Goal: Task Accomplishment & Management: Manage account settings

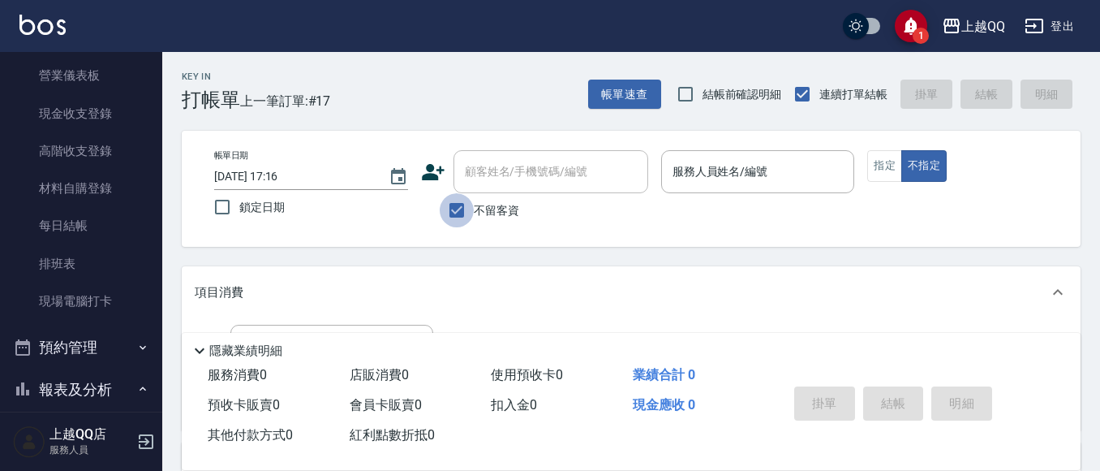
click at [455, 214] on input "不留客資" at bounding box center [457, 210] width 34 height 34
checkbox input "false"
click at [499, 174] on div "顧客姓名/手機號碼/編號 顧客姓名/手機號碼/編號" at bounding box center [551, 171] width 195 height 43
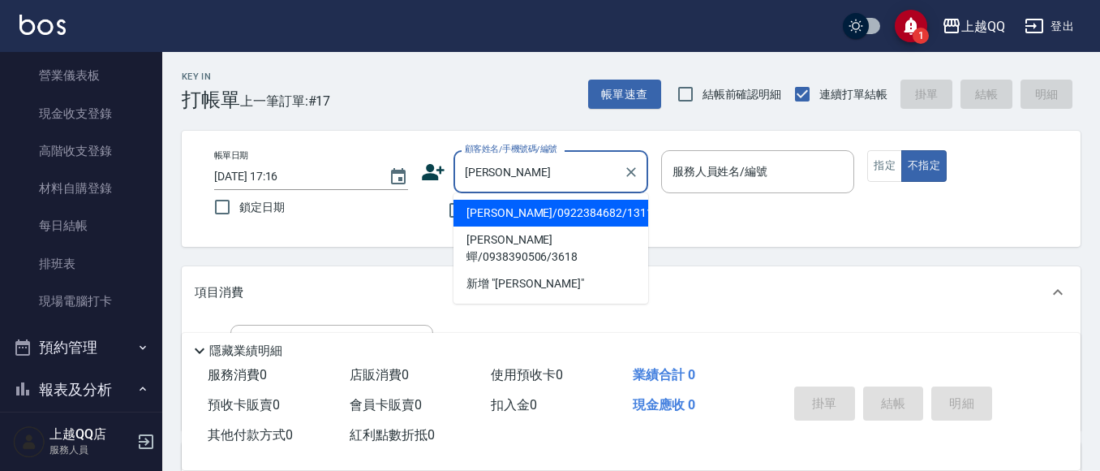
click at [493, 211] on li "[PERSON_NAME]/0922384682/1311" at bounding box center [551, 213] width 195 height 27
type input "[PERSON_NAME]/0922384682/1311"
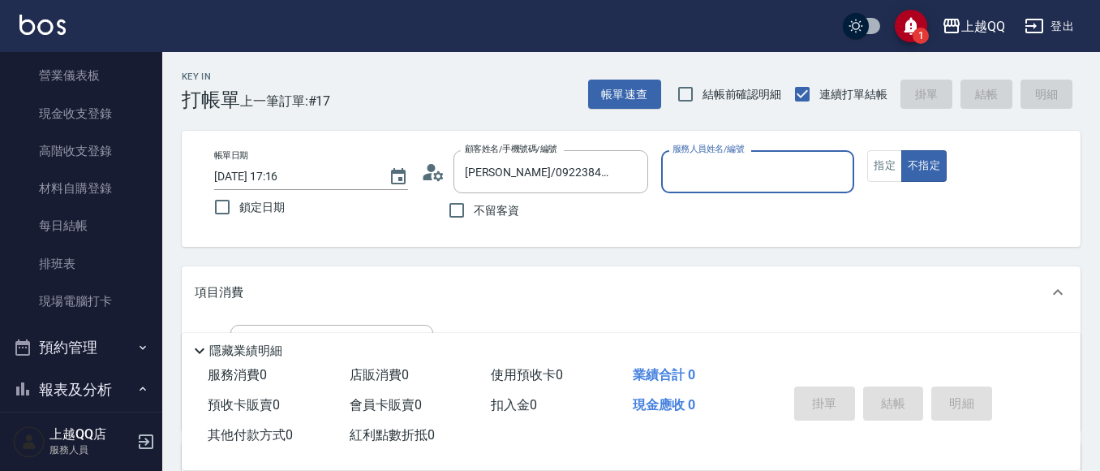
type input "[PERSON_NAME]-8"
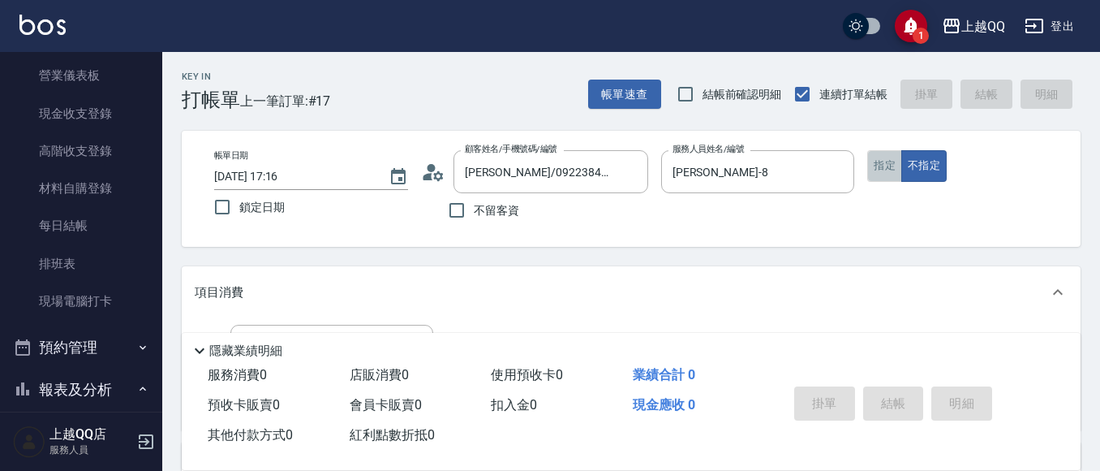
click at [879, 166] on button "指定" at bounding box center [884, 166] width 35 height 32
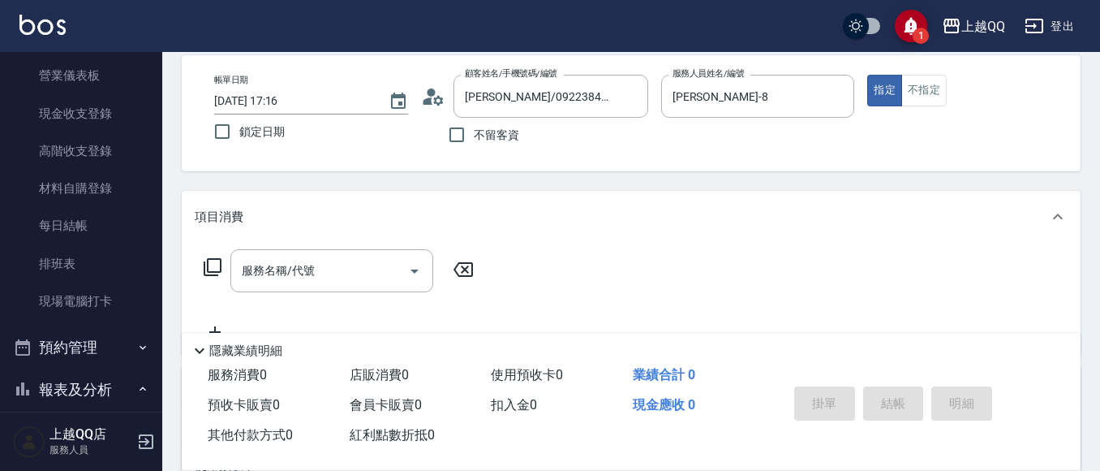
click at [215, 257] on icon at bounding box center [212, 266] width 19 height 19
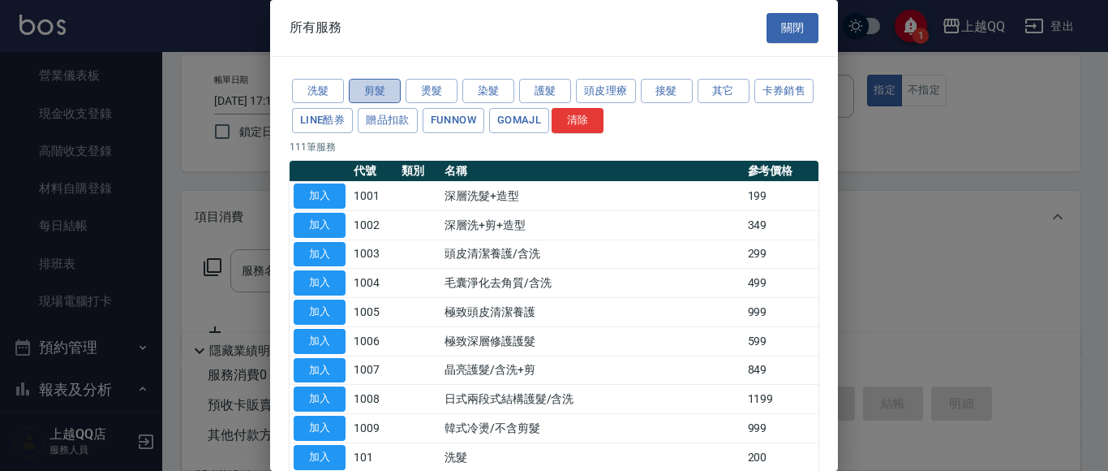
click at [370, 84] on button "剪髮" at bounding box center [375, 91] width 52 height 25
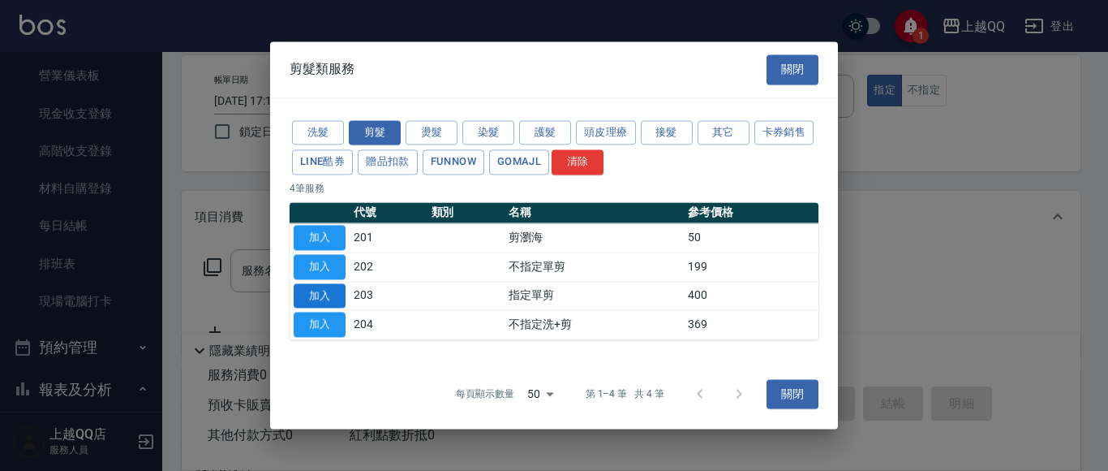
click at [310, 301] on button "加入" at bounding box center [320, 295] width 52 height 25
type input "指定單剪(203)"
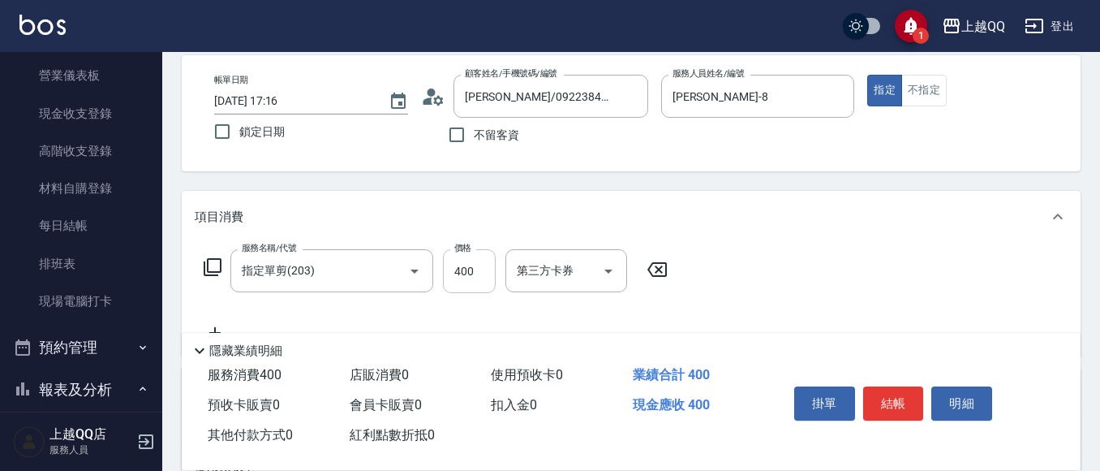
click at [488, 273] on input "400" at bounding box center [469, 271] width 53 height 44
type input "300"
click at [910, 399] on button "結帳" at bounding box center [893, 403] width 61 height 34
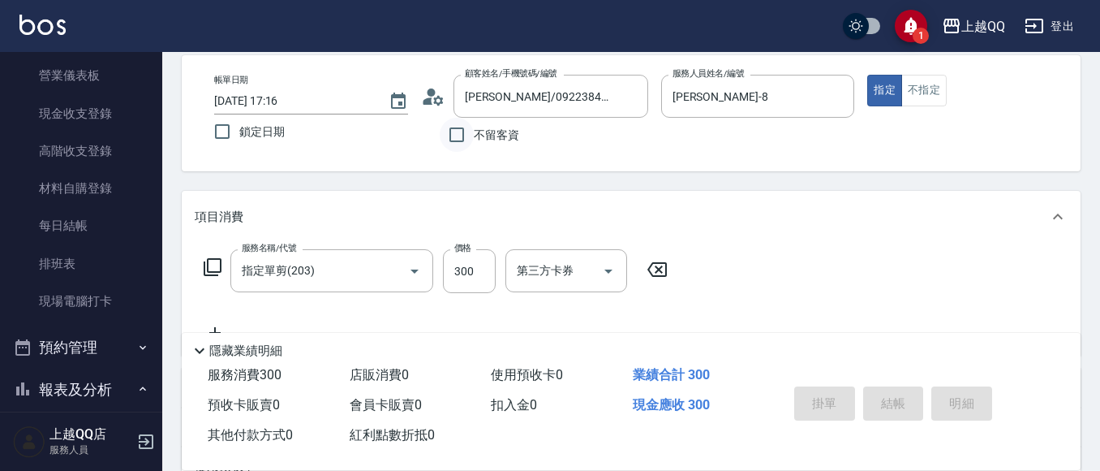
type input "2025/09/17 18:44"
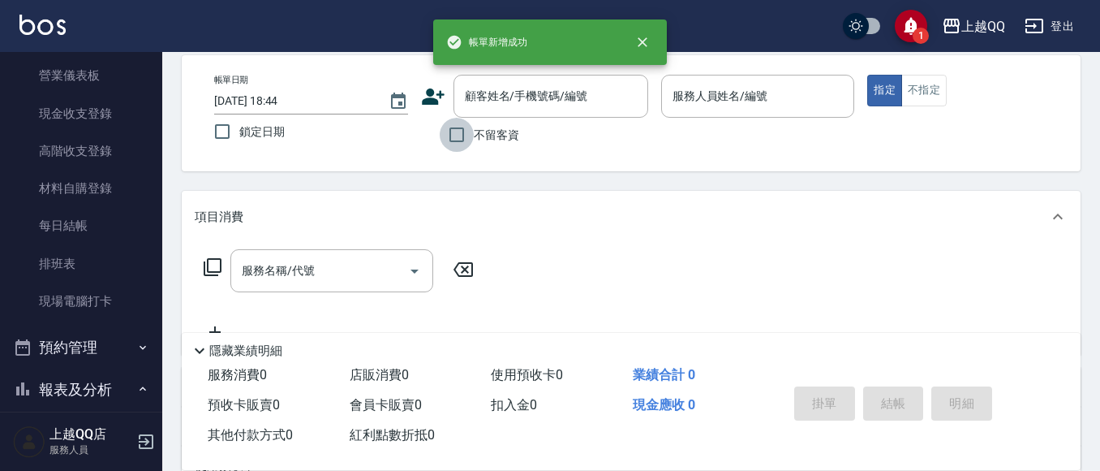
click at [454, 131] on input "不留客資" at bounding box center [457, 135] width 34 height 34
checkbox input "true"
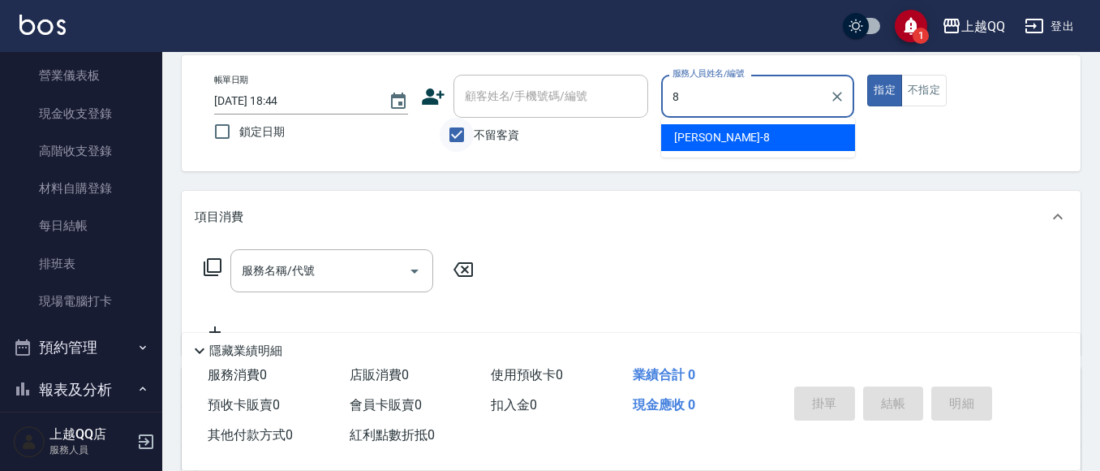
type input "孟穎-8"
type button "true"
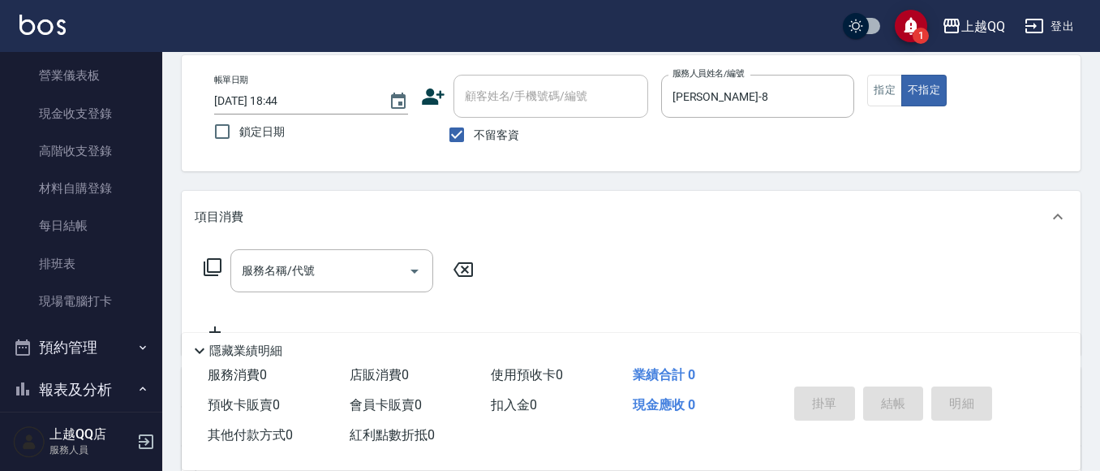
click at [218, 260] on icon at bounding box center [212, 266] width 19 height 19
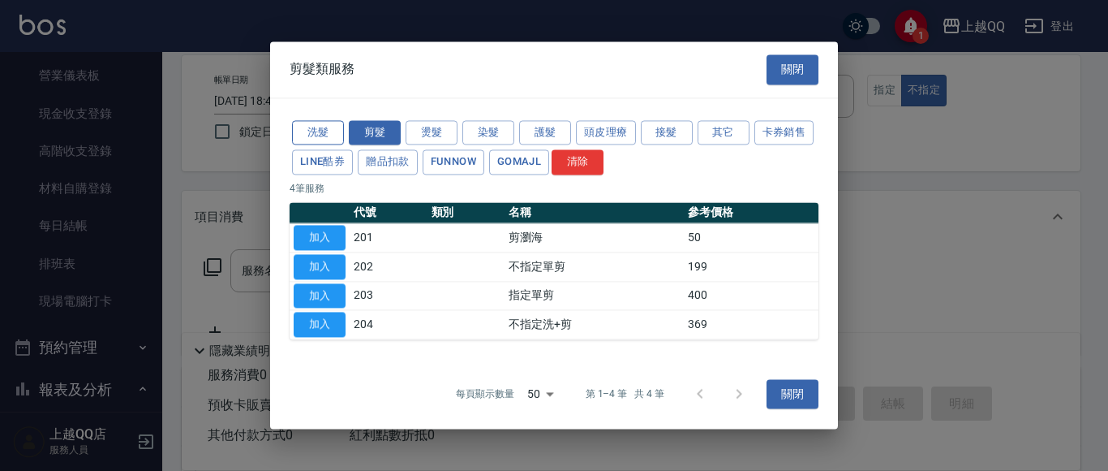
click at [334, 125] on button "洗髮" at bounding box center [318, 132] width 52 height 25
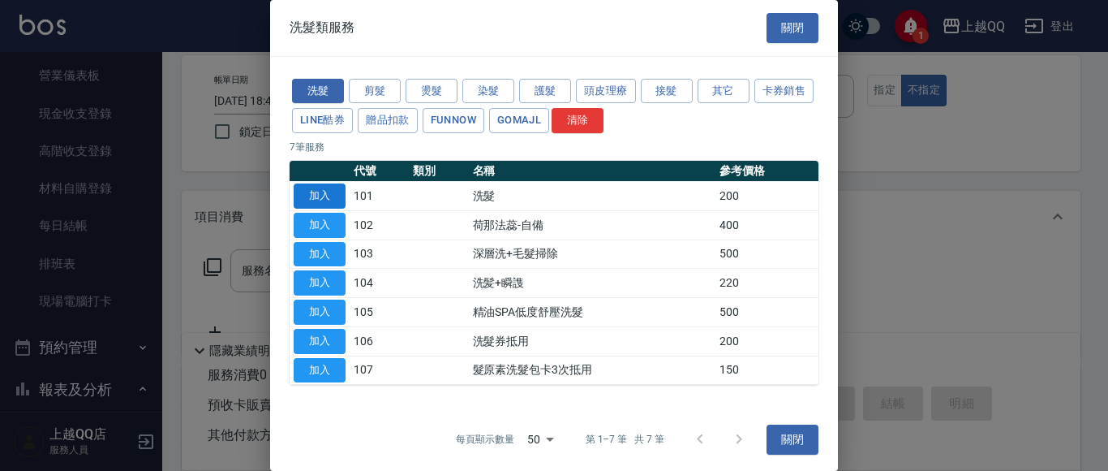
click at [318, 196] on button "加入" at bounding box center [320, 195] width 52 height 25
type input "洗髮(101)"
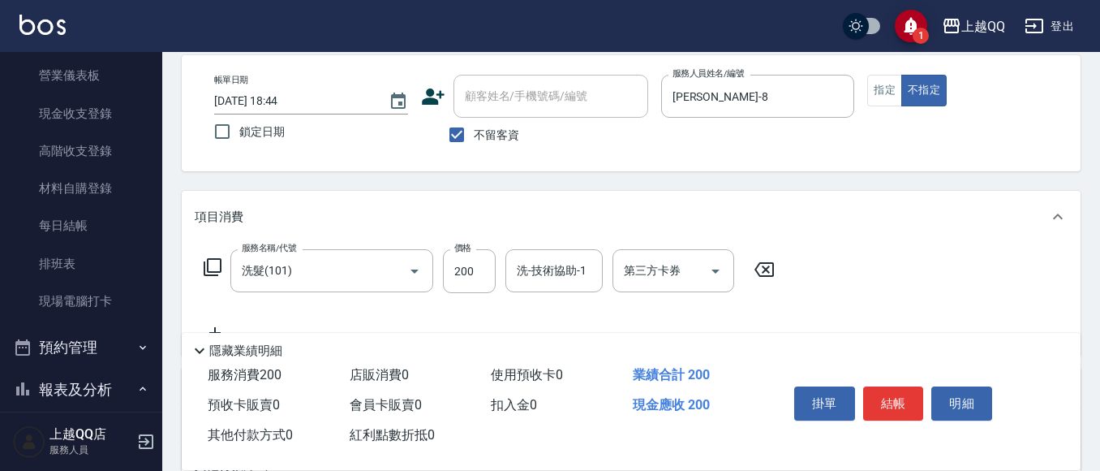
click at [496, 273] on div "服務名稱/代號 洗髮(101) 服務名稱/代號 價格 200 價格 洗-技術協助-1 洗-技術協助-1 第三方卡券 第三方卡券" at bounding box center [490, 271] width 590 height 44
click at [492, 269] on input "200" at bounding box center [469, 271] width 53 height 44
type input "250"
click at [523, 269] on div "洗-技術協助-1 洗-技術協助-1" at bounding box center [554, 270] width 97 height 43
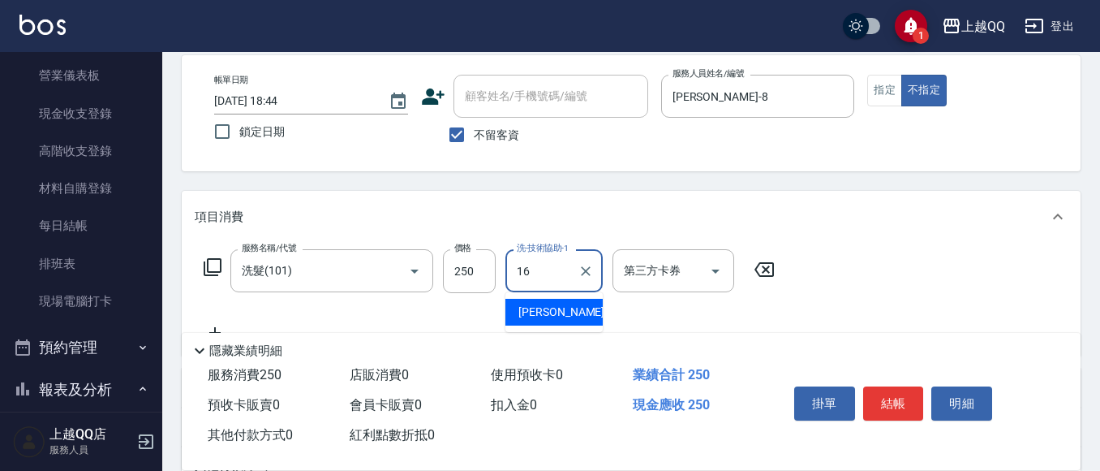
click at [569, 308] on div "怡璇 -16" at bounding box center [554, 312] width 97 height 27
type input "怡璇-16"
click at [902, 398] on button "結帳" at bounding box center [893, 403] width 61 height 34
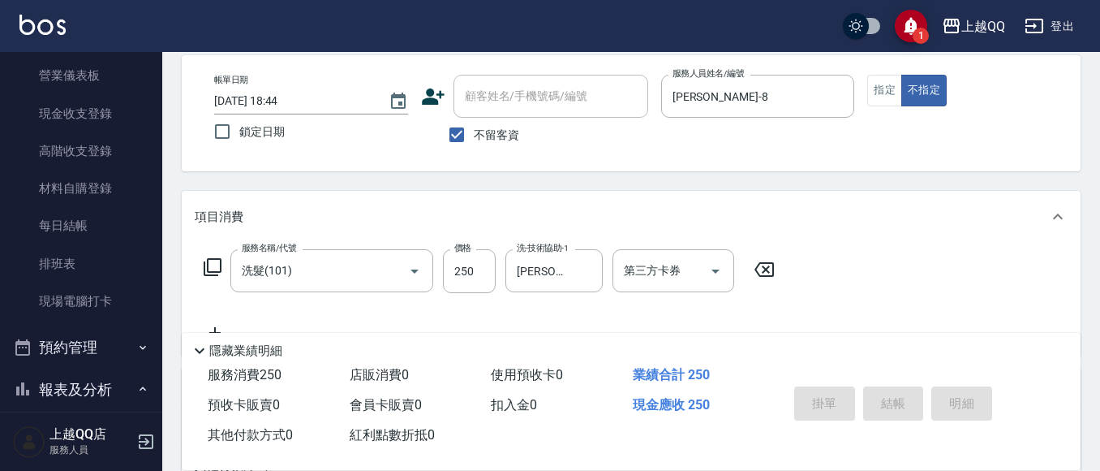
type input "2025/09/17 18:45"
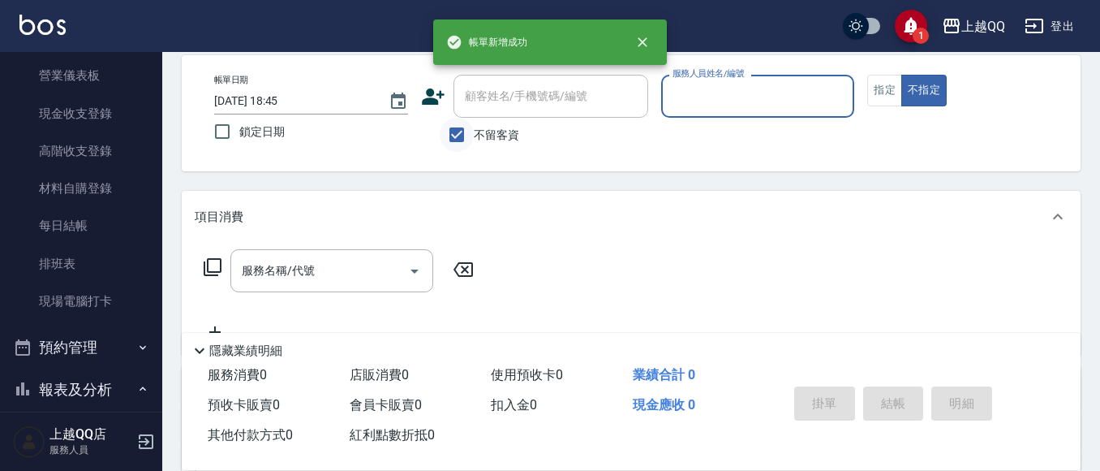
click at [457, 133] on input "不留客資" at bounding box center [457, 135] width 34 height 34
checkbox input "false"
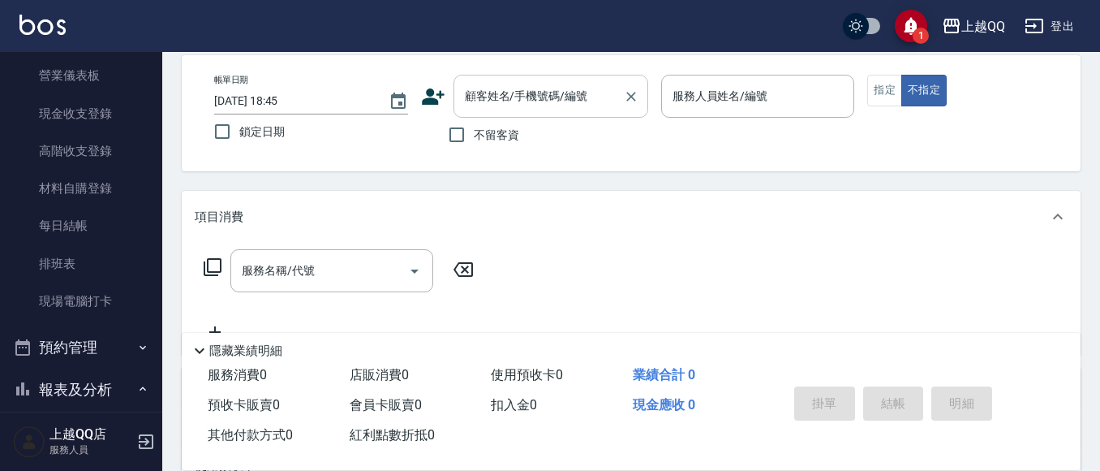
click at [480, 93] on div "顧客姓名/手機號碼/編號 顧客姓名/手機號碼/編號" at bounding box center [551, 96] width 195 height 43
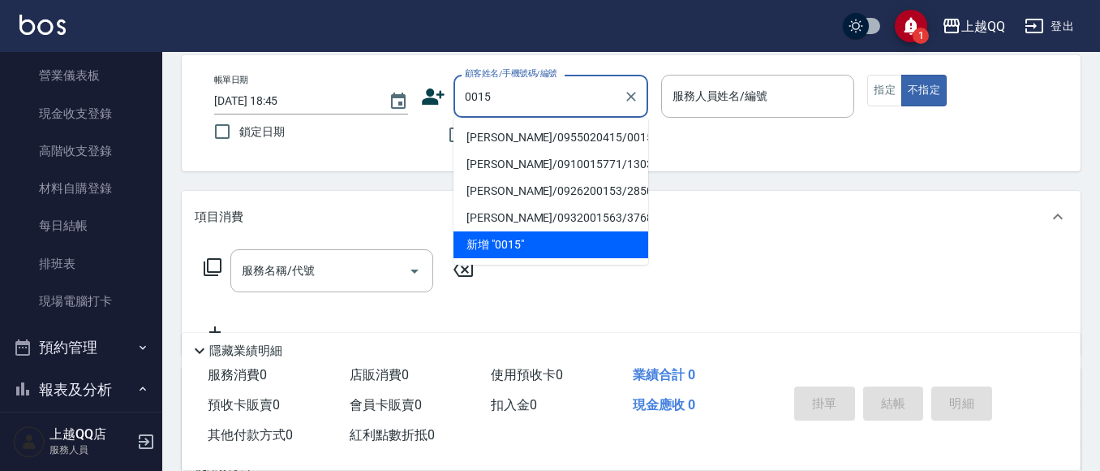
click at [486, 139] on li "袁庭萱/0955020415/0015" at bounding box center [551, 137] width 195 height 27
type input "袁庭萱/0955020415/0015"
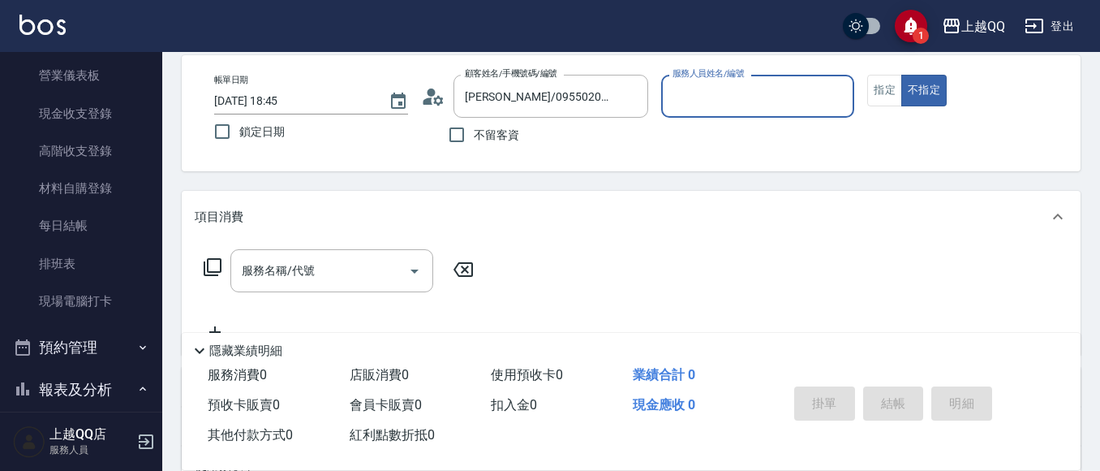
type input "佩怡-3"
click at [841, 97] on icon "Clear" at bounding box center [837, 96] width 16 height 16
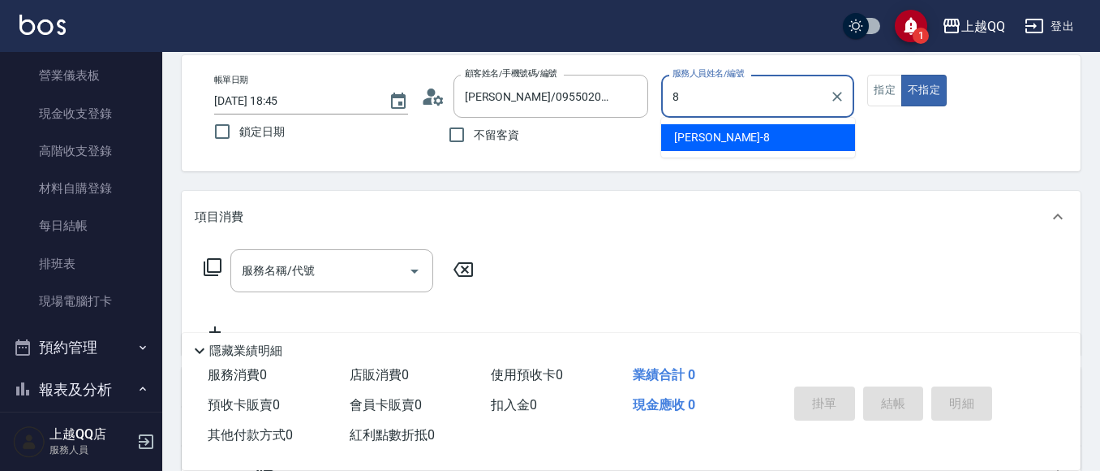
click at [837, 131] on div "孟穎 -8" at bounding box center [758, 137] width 194 height 27
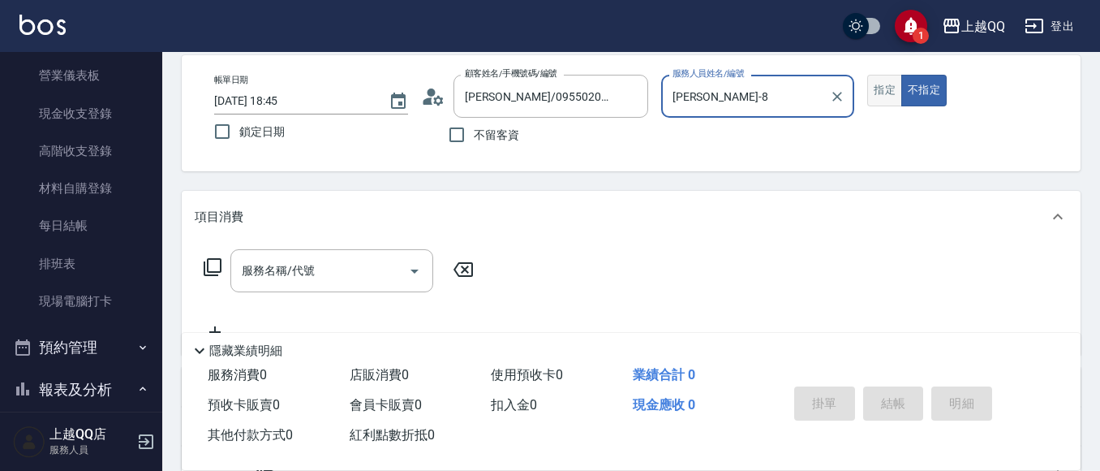
type input "孟穎-8"
click at [882, 90] on button "指定" at bounding box center [884, 91] width 35 height 32
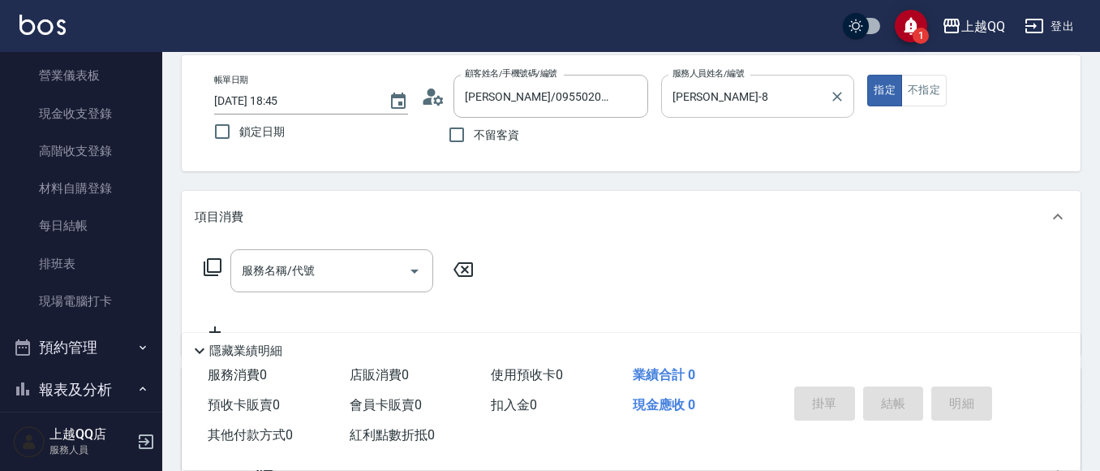
click at [202, 264] on div "服務名稱/代號 服務名稱/代號" at bounding box center [339, 270] width 289 height 43
click at [211, 261] on icon at bounding box center [212, 266] width 19 height 19
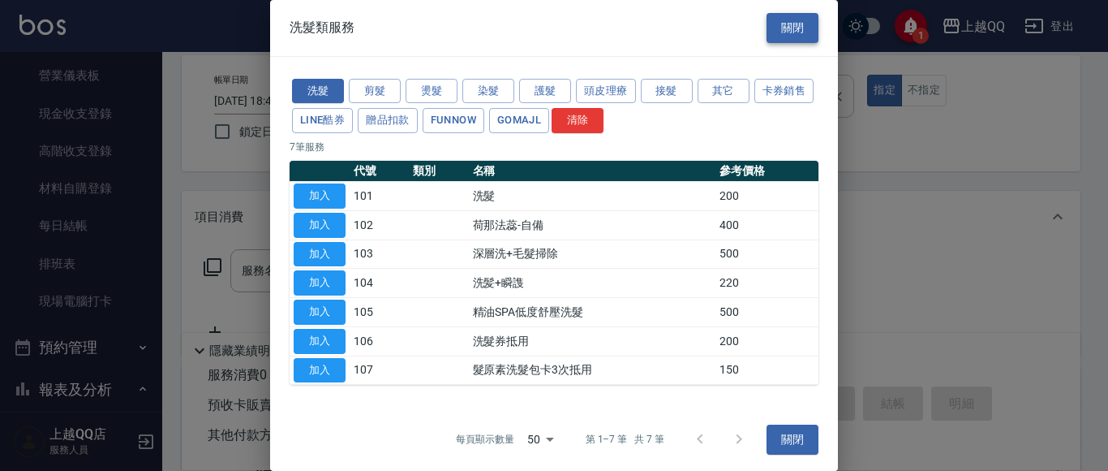
click at [795, 30] on button "關閉" at bounding box center [793, 28] width 52 height 30
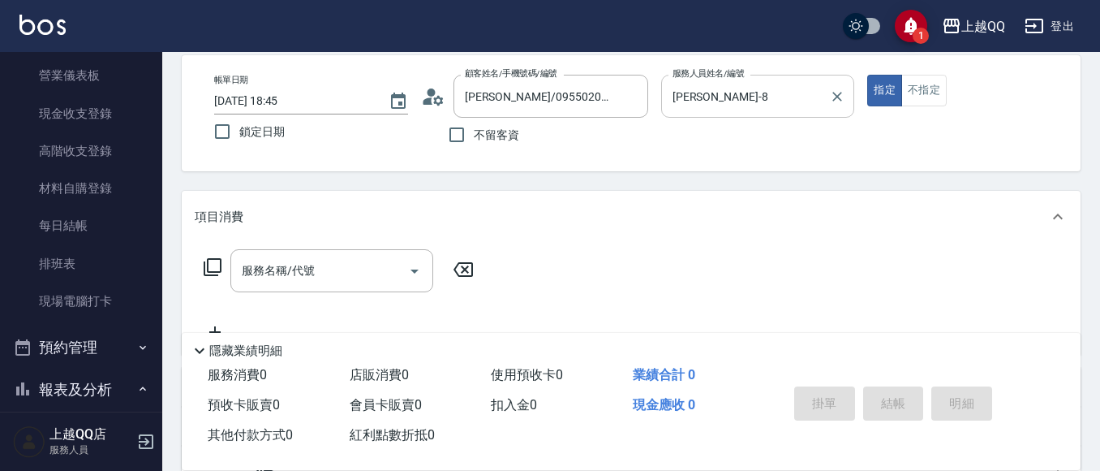
scroll to position [328, 0]
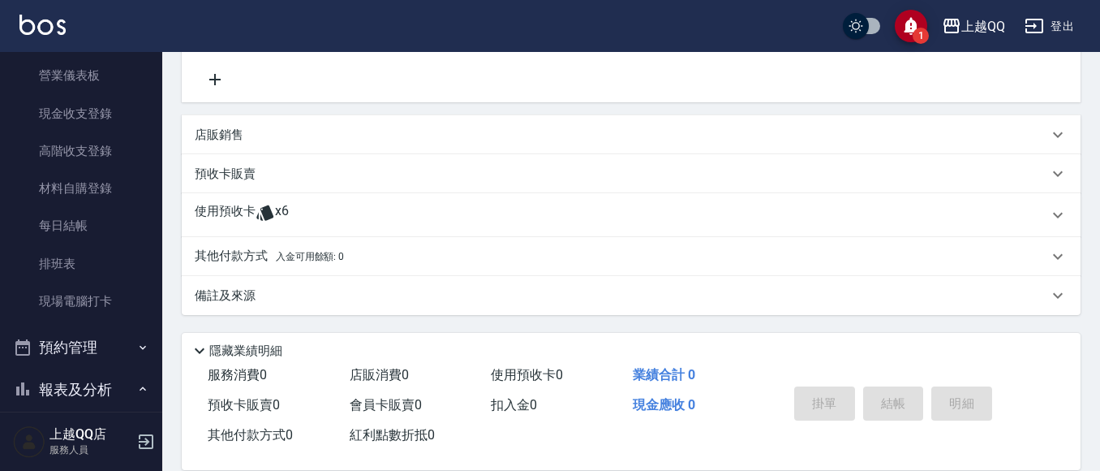
click at [348, 192] on div "預收卡販賣" at bounding box center [631, 173] width 899 height 39
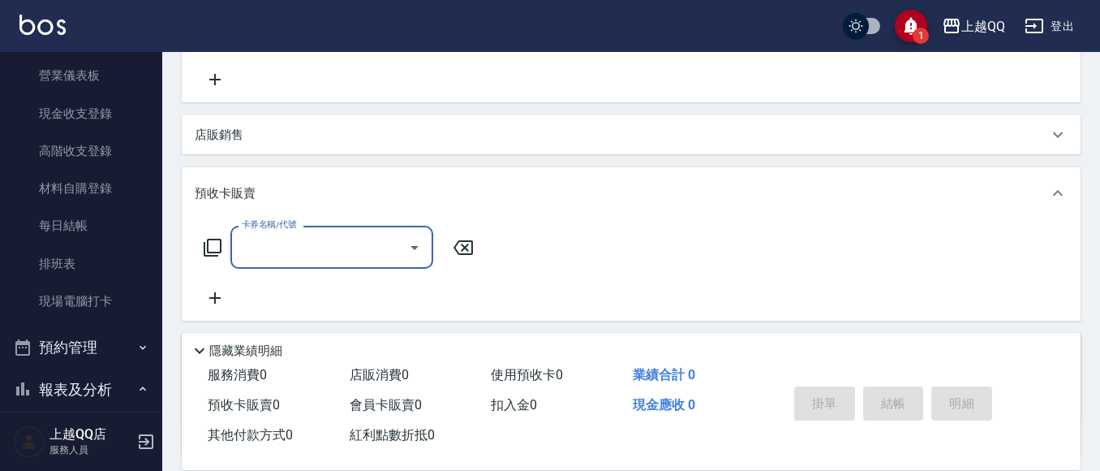
scroll to position [0, 0]
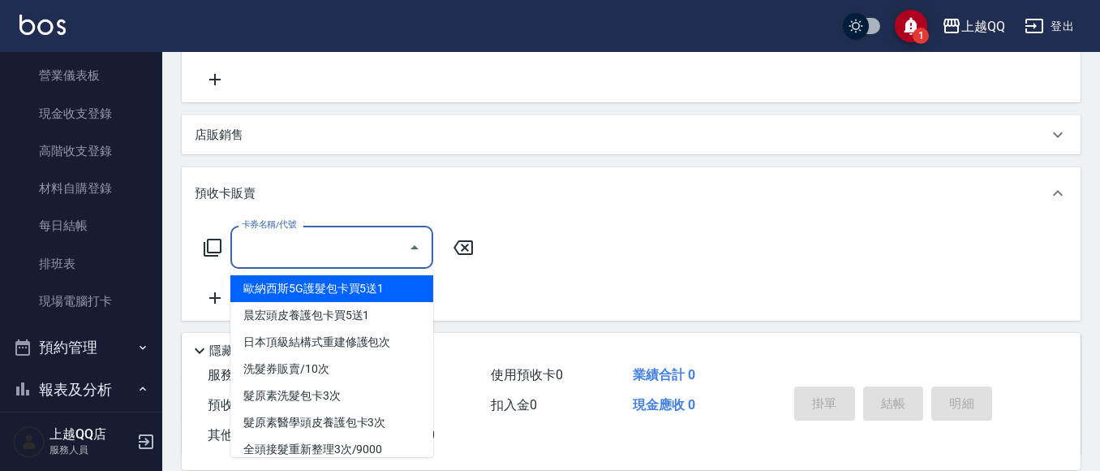
click at [397, 247] on input "卡券名稱/代號" at bounding box center [320, 247] width 164 height 28
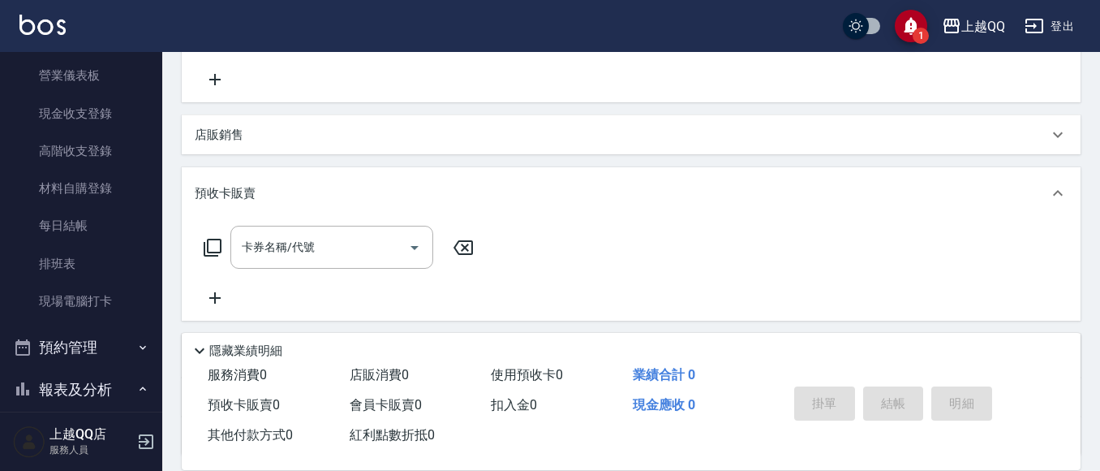
click at [295, 192] on div "預收卡販賣" at bounding box center [622, 193] width 854 height 17
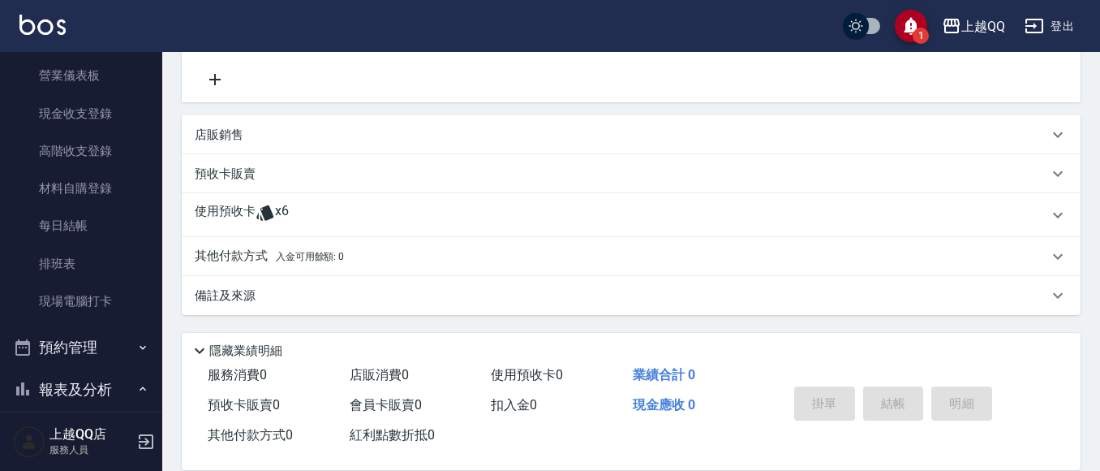
click at [313, 214] on div "使用預收卡 x6" at bounding box center [622, 215] width 854 height 24
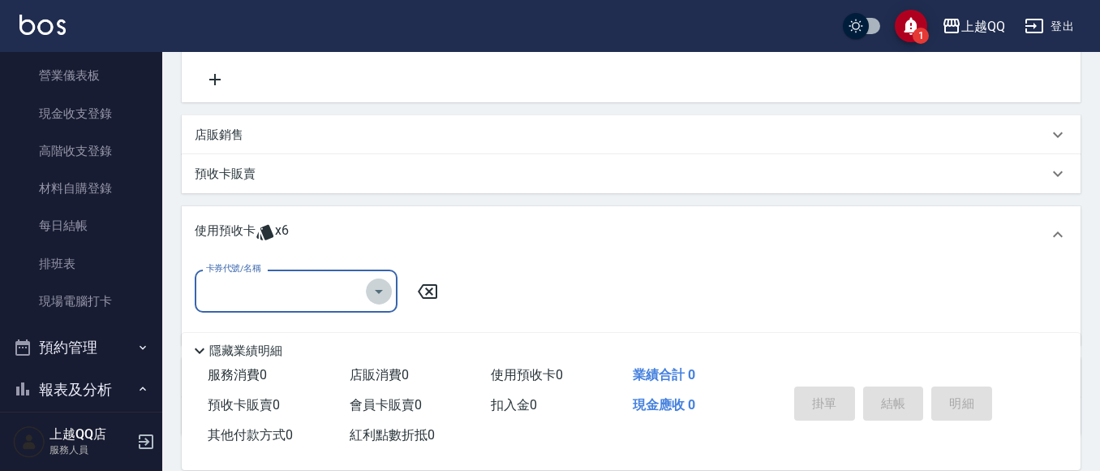
click at [379, 290] on icon "Open" at bounding box center [379, 292] width 8 height 4
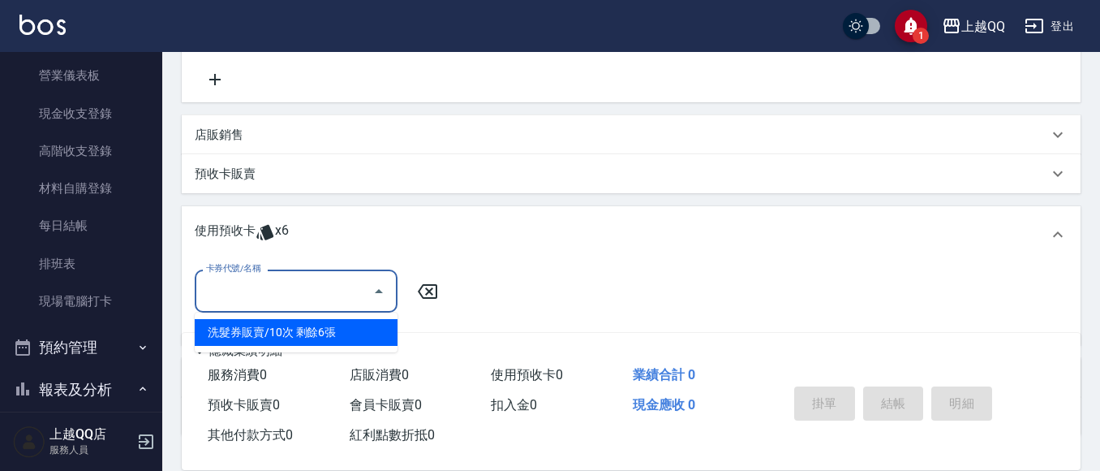
click at [371, 331] on div "洗髮券販賣/10次 剩餘6張" at bounding box center [296, 332] width 203 height 27
type input "洗髮券販賣/10次"
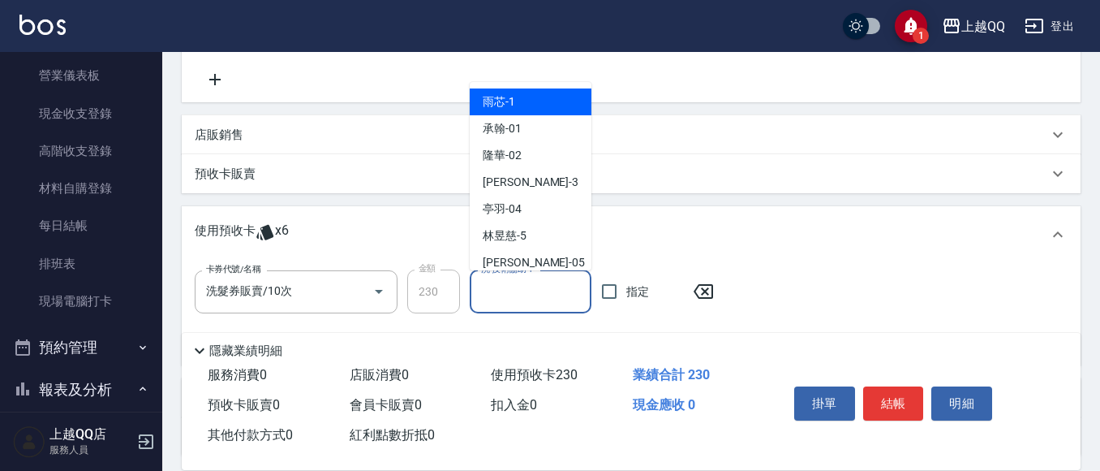
click at [531, 291] on input "洗-技術協助-1" at bounding box center [530, 292] width 107 height 28
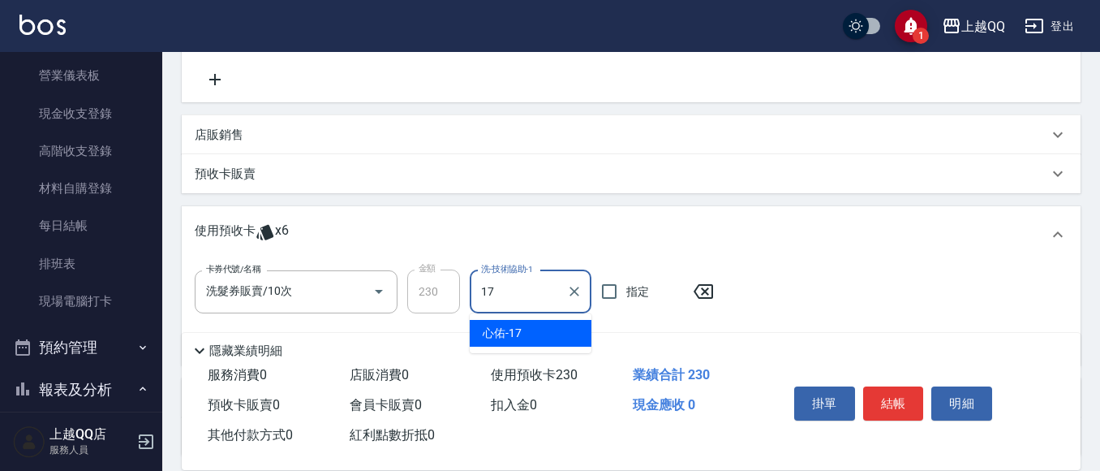
click at [488, 318] on ul "心佑 -17" at bounding box center [531, 333] width 122 height 40
click at [501, 329] on span "心佑 -17" at bounding box center [502, 333] width 39 height 17
type input "心佑-17"
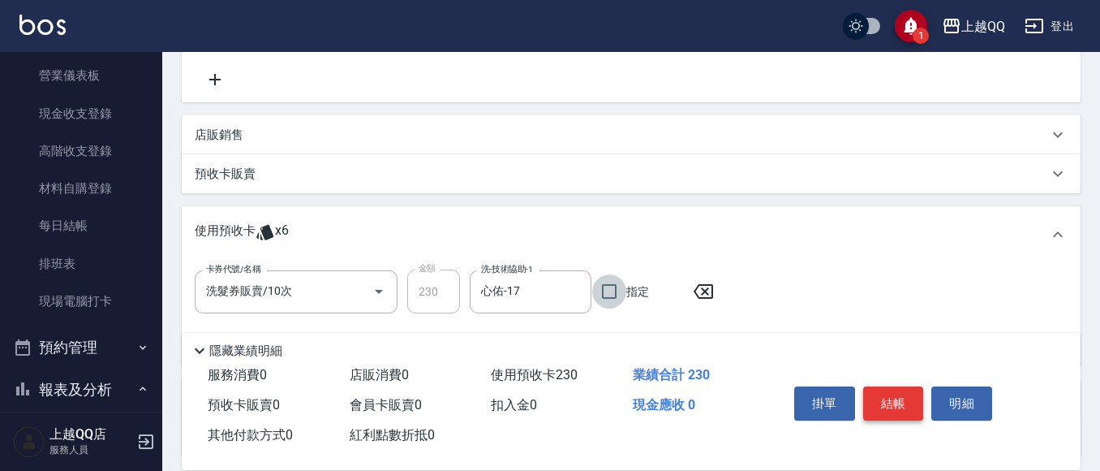
click at [897, 386] on button "結帳" at bounding box center [893, 403] width 61 height 34
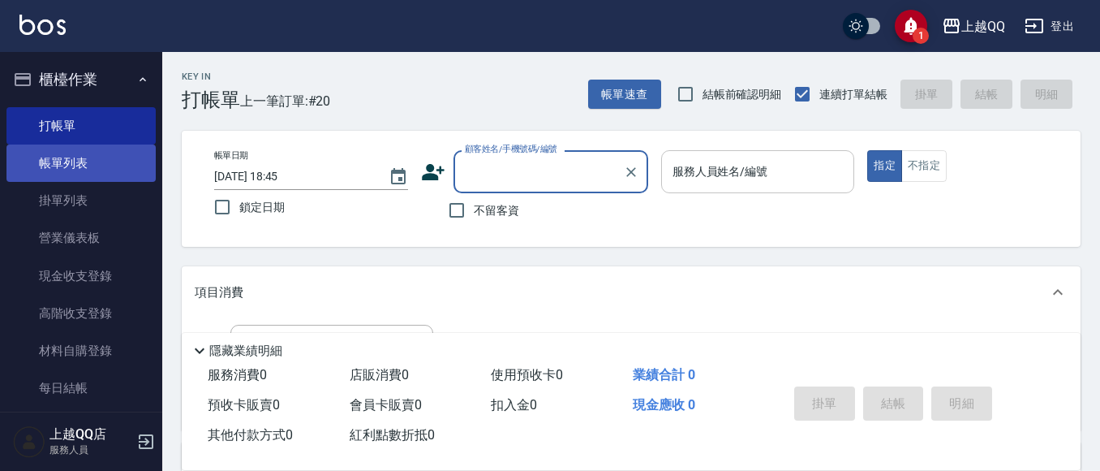
click at [56, 161] on link "帳單列表" at bounding box center [80, 162] width 149 height 37
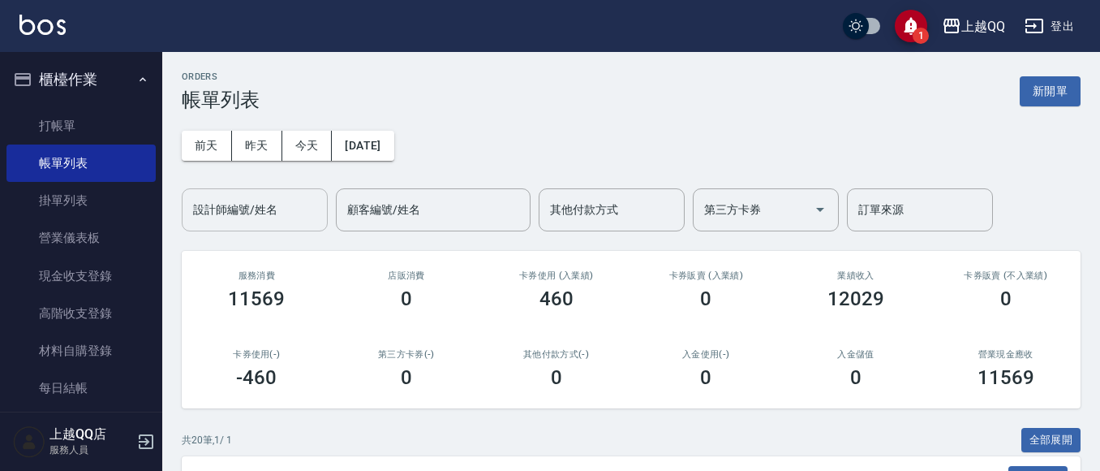
click at [205, 212] on input "設計師編號/姓名" at bounding box center [254, 210] width 131 height 28
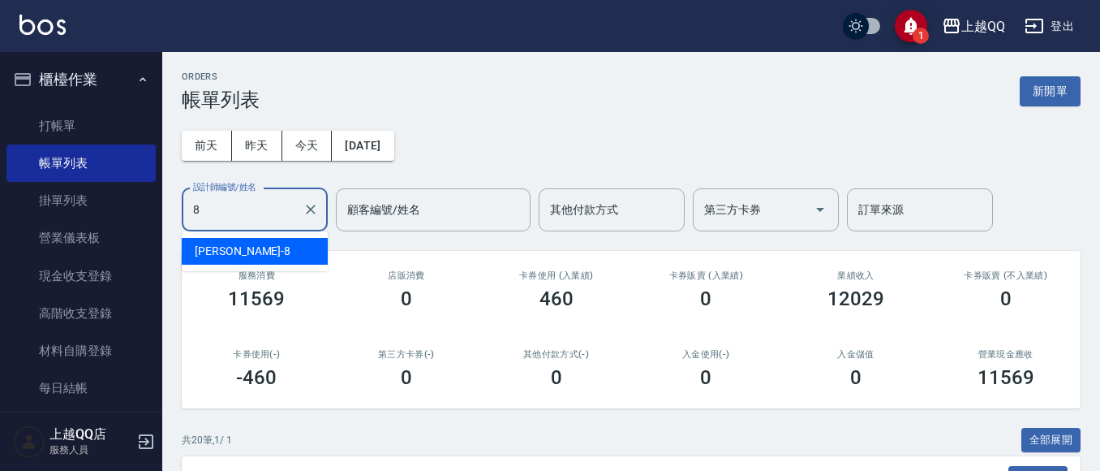
click at [240, 244] on div "孟穎 -8" at bounding box center [255, 251] width 146 height 27
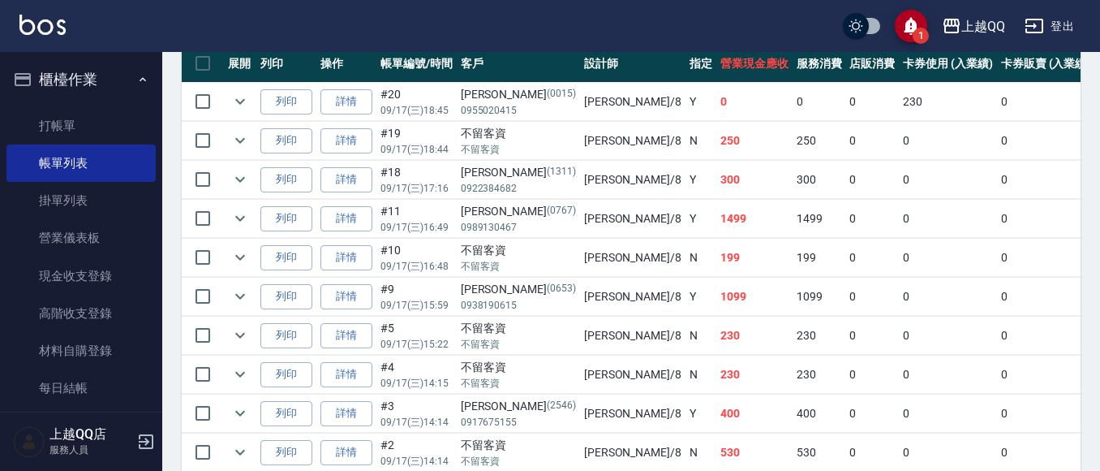
scroll to position [433, 0]
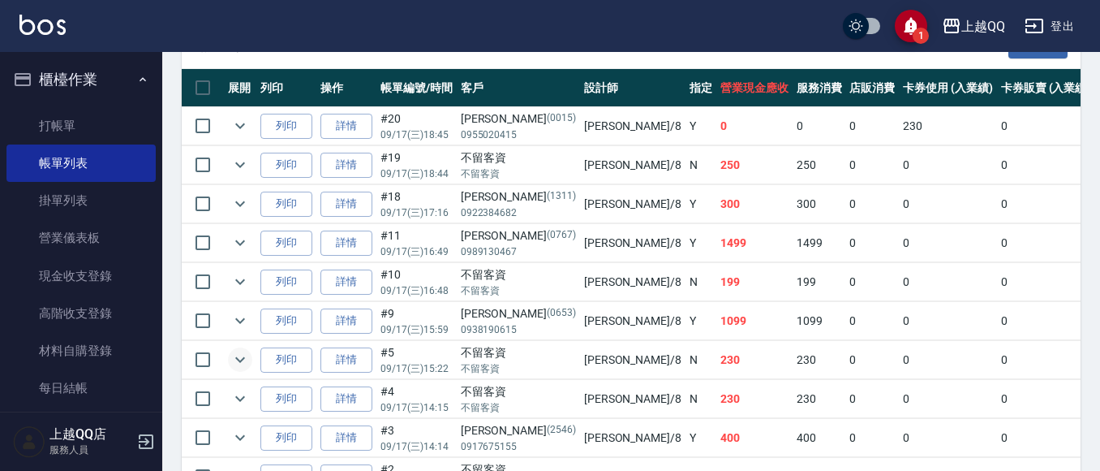
type input "孟穎-8"
click at [243, 351] on icon "expand row" at bounding box center [239, 359] width 19 height 19
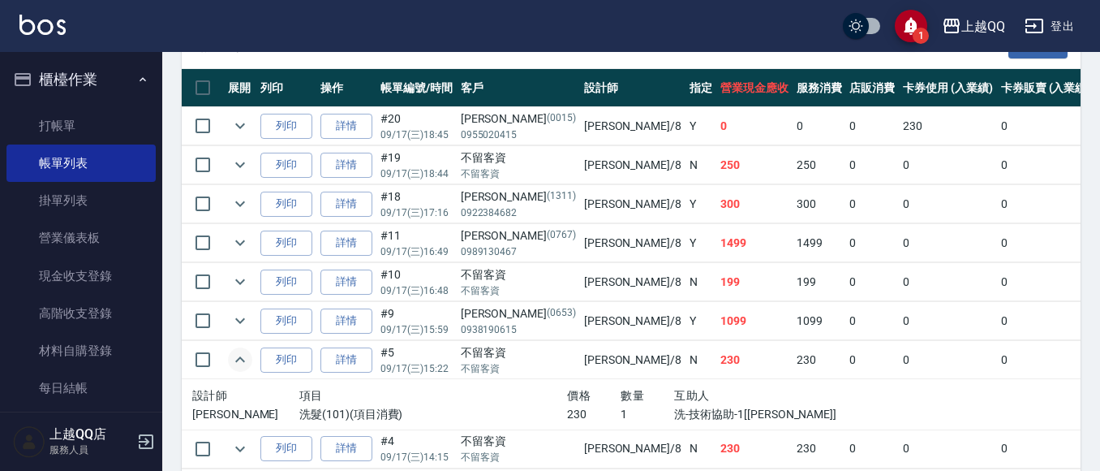
click at [243, 351] on icon "expand row" at bounding box center [239, 359] width 19 height 19
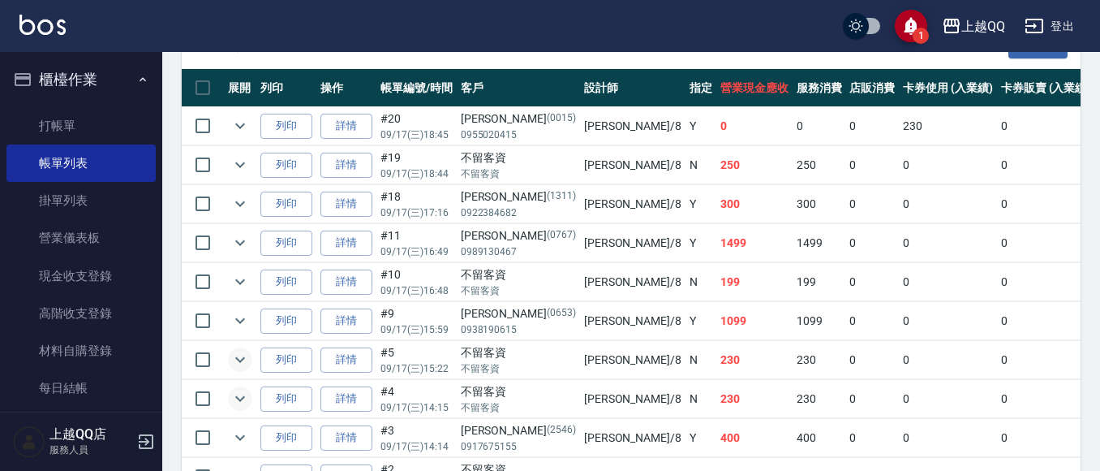
click at [242, 396] on icon "expand row" at bounding box center [239, 398] width 19 height 19
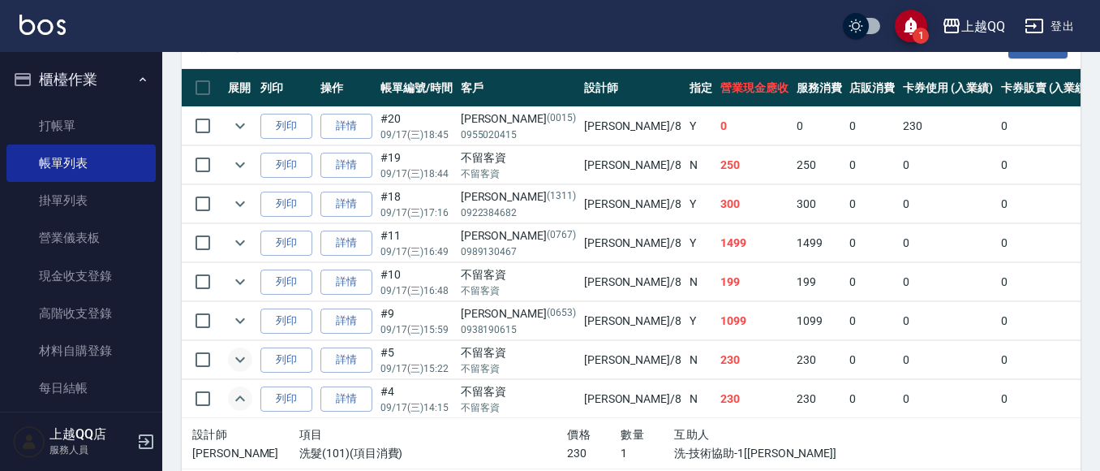
click at [242, 396] on icon "expand row" at bounding box center [239, 398] width 19 height 19
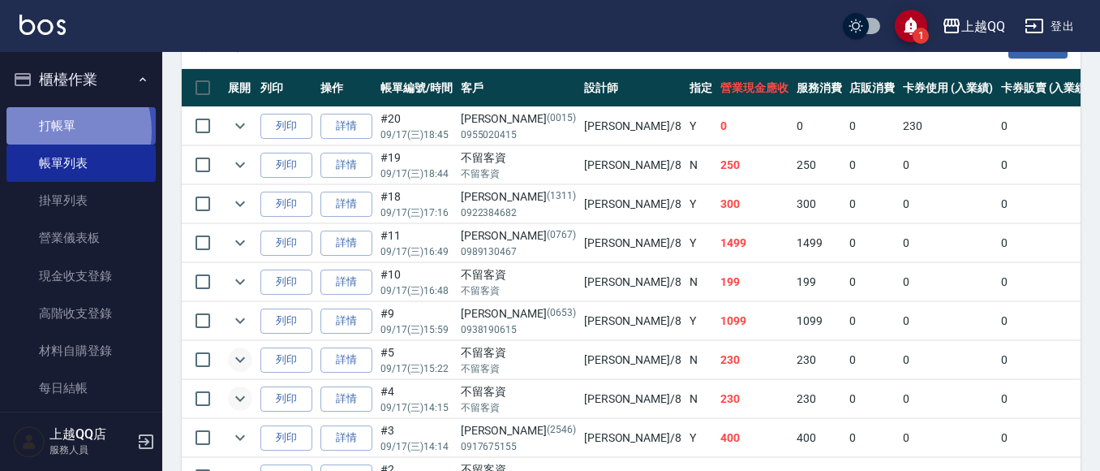
click at [57, 131] on link "打帳單" at bounding box center [80, 125] width 149 height 37
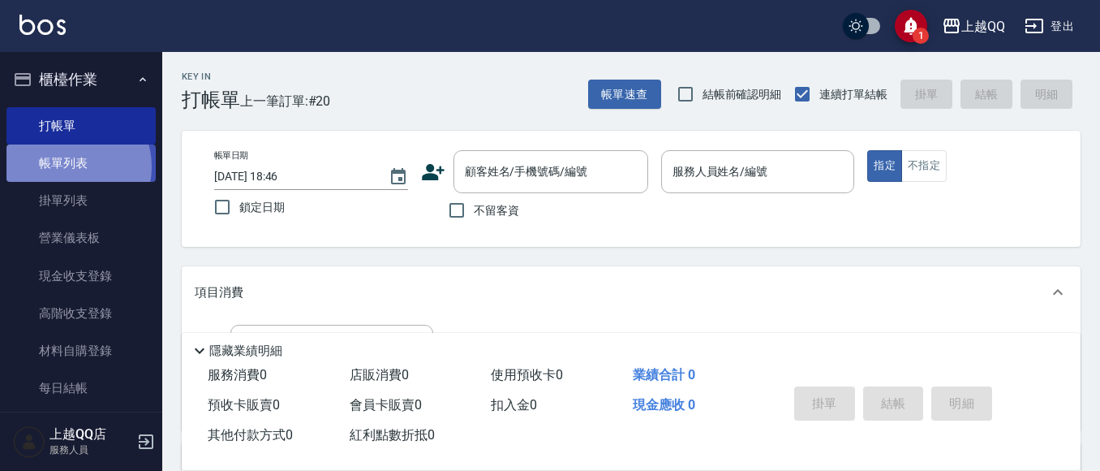
click at [71, 167] on link "帳單列表" at bounding box center [80, 162] width 149 height 37
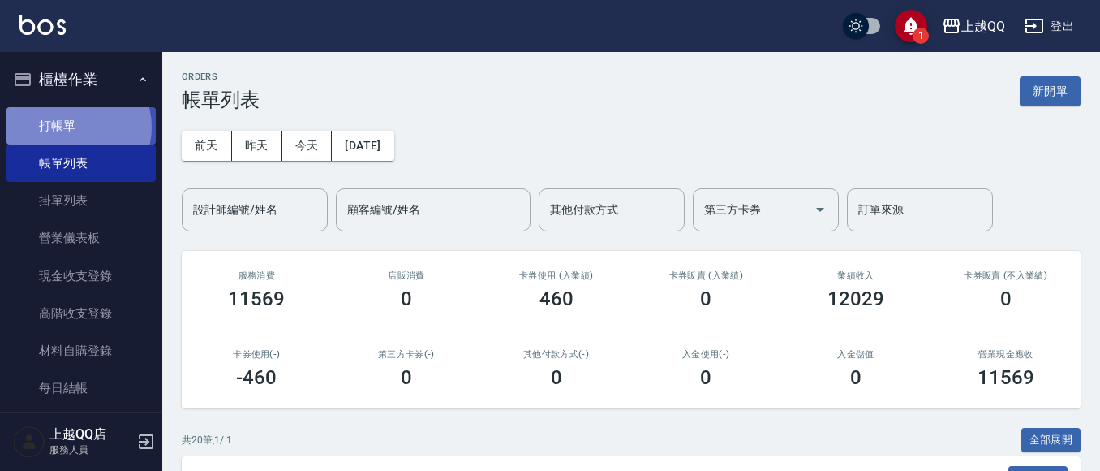
click at [74, 127] on link "打帳單" at bounding box center [80, 125] width 149 height 37
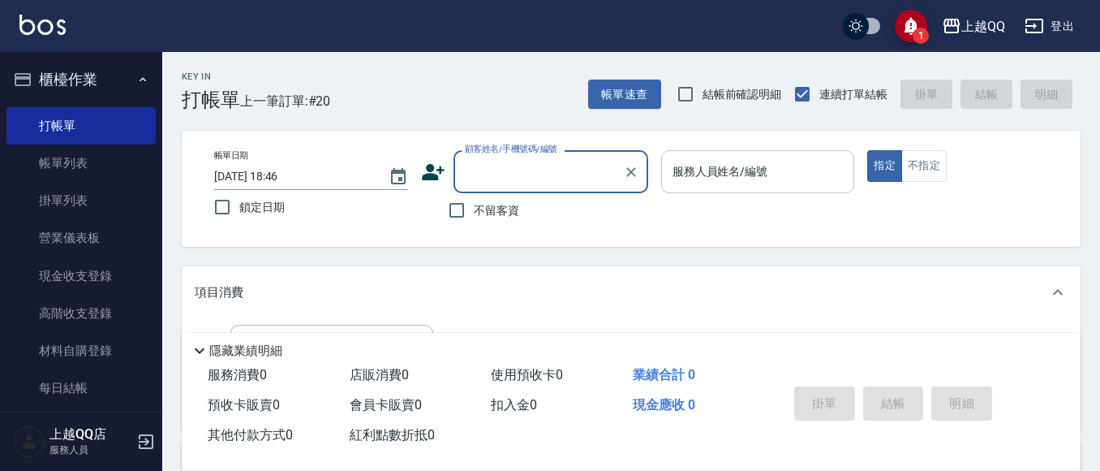
click at [791, 191] on div "服務人員姓名/編號" at bounding box center [758, 171] width 194 height 43
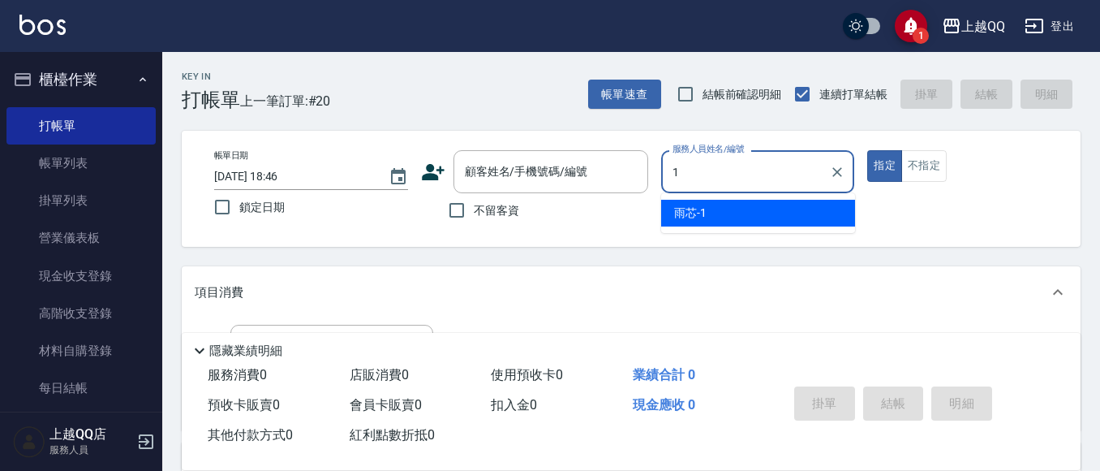
type input "雨芯-1"
type button "true"
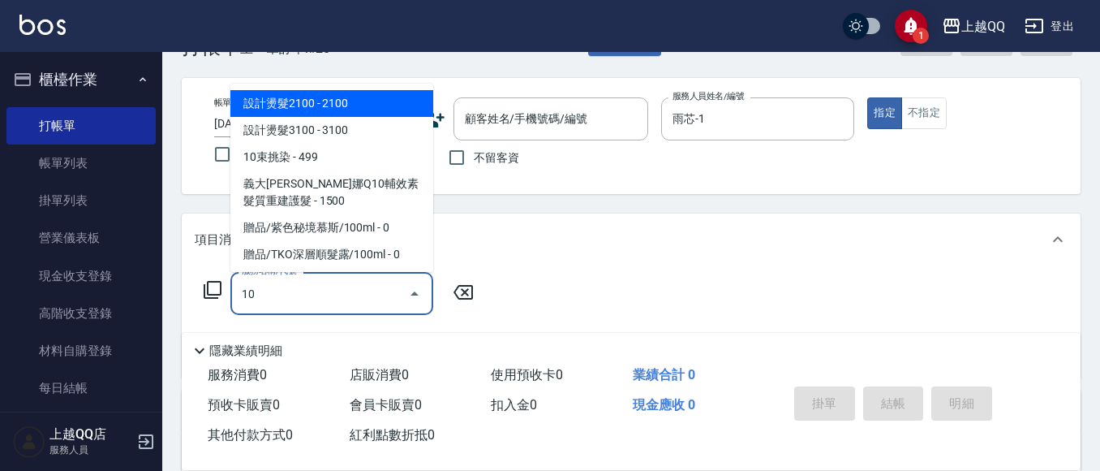
scroll to position [81, 0]
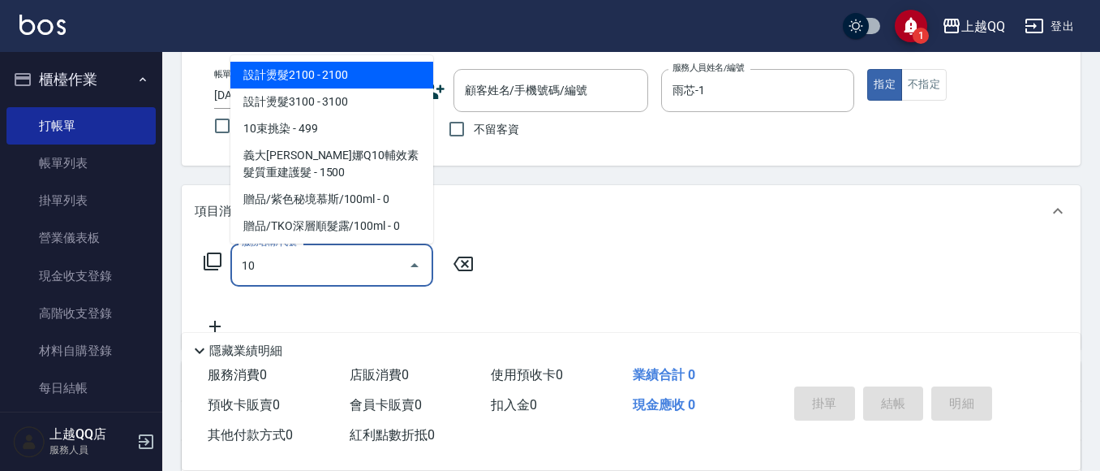
type input "1"
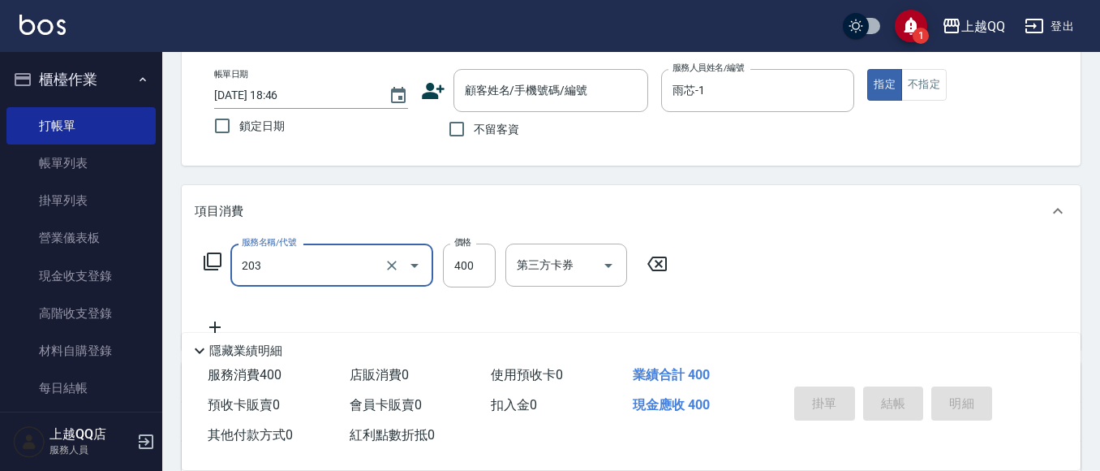
type input "指定單剪(203)"
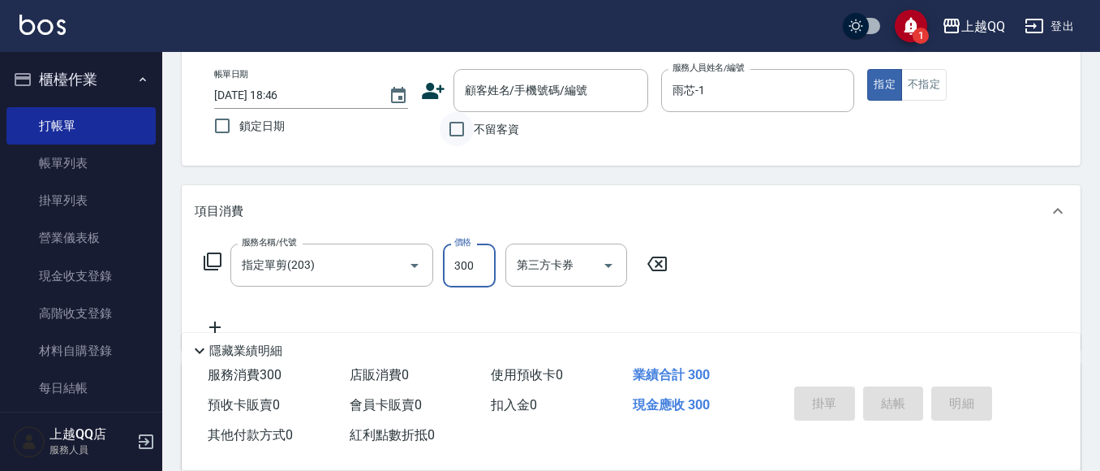
type input "300"
click at [458, 121] on input "不留客資" at bounding box center [457, 129] width 34 height 34
checkbox input "true"
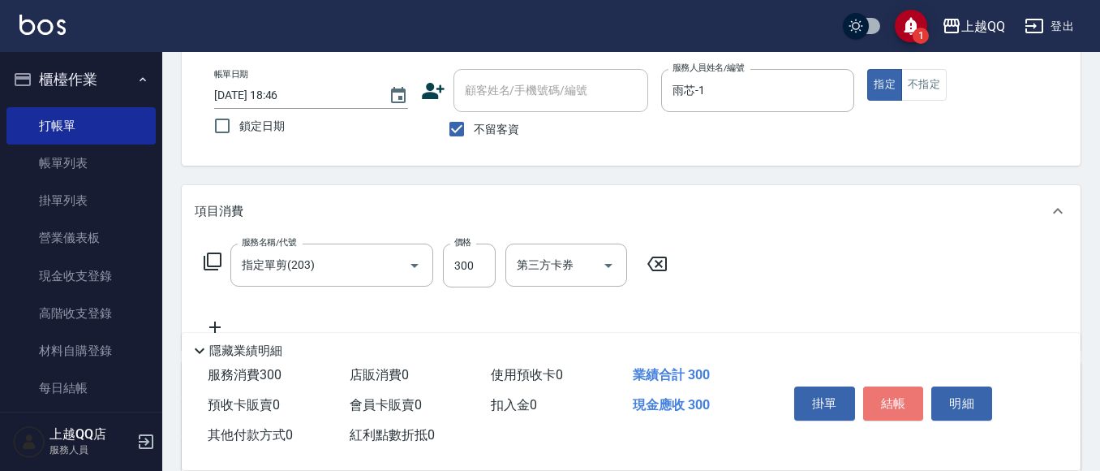
drag, startPoint x: 891, startPoint y: 389, endPoint x: 807, endPoint y: 273, distance: 142.3
click at [892, 390] on button "結帳" at bounding box center [893, 403] width 61 height 34
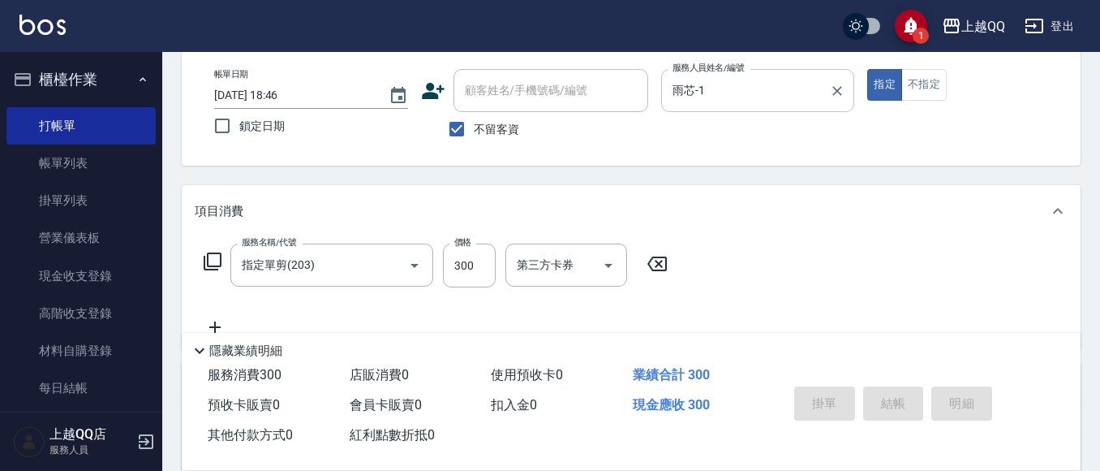
type input "2025/09/17 19:15"
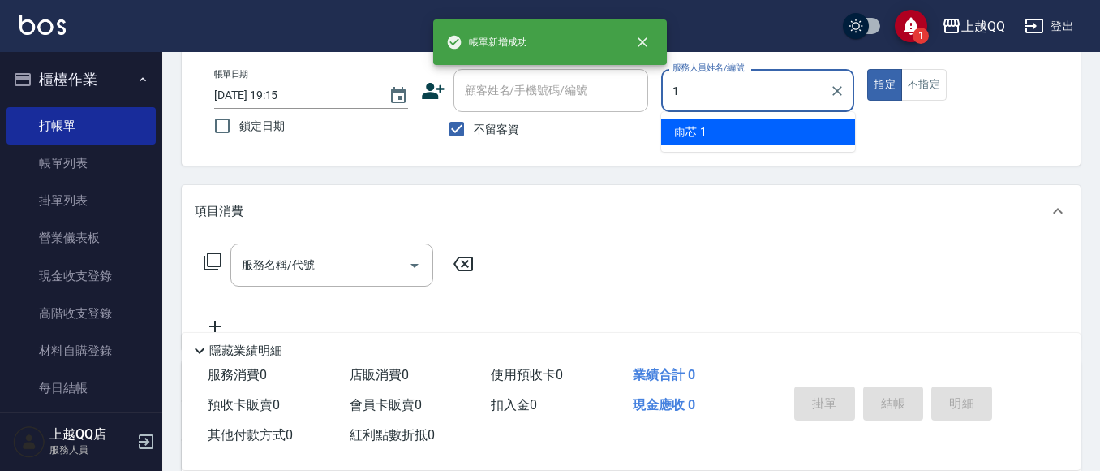
type input "雨芯-1"
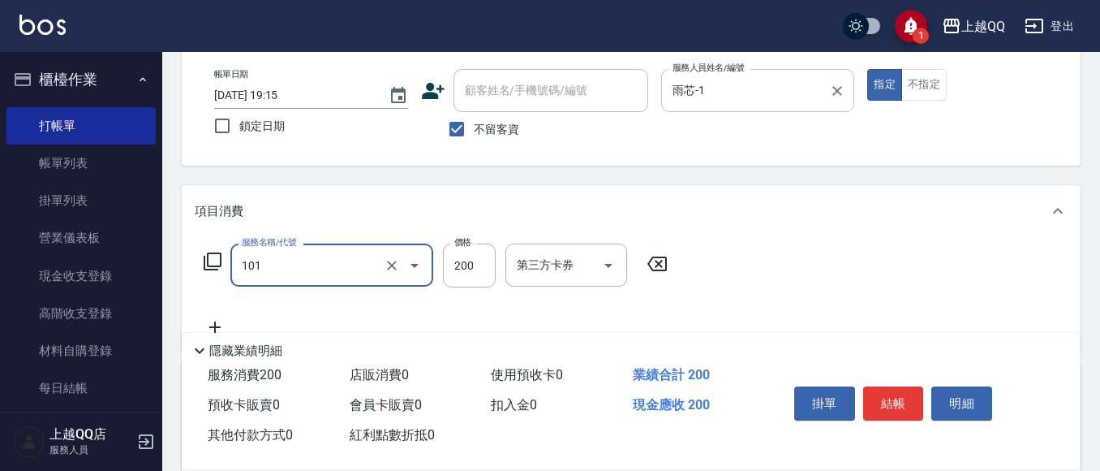
type input "洗髮(101)"
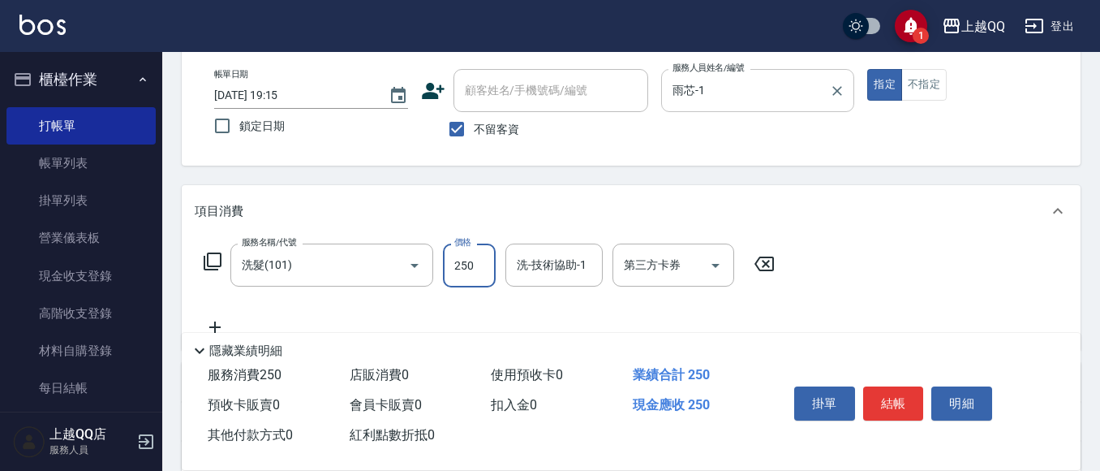
type input "250"
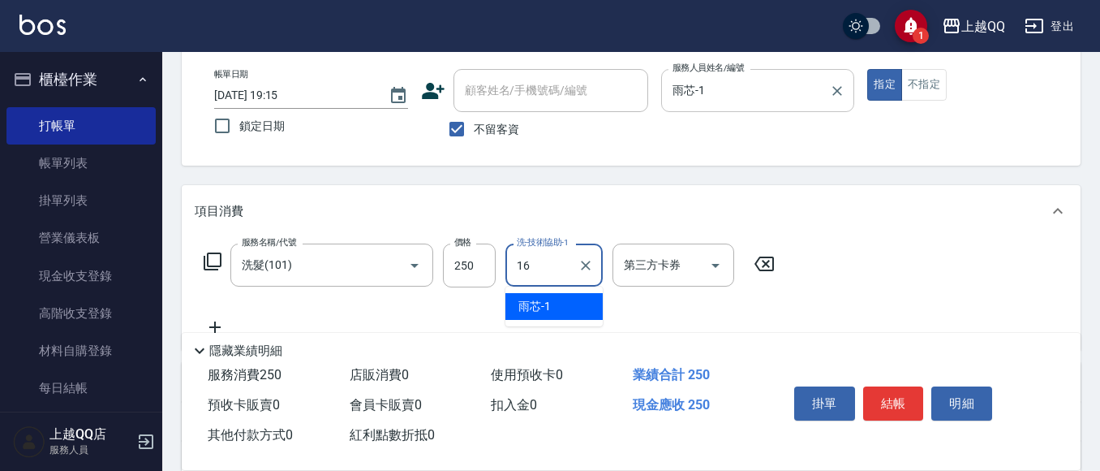
type input "怡璇-16"
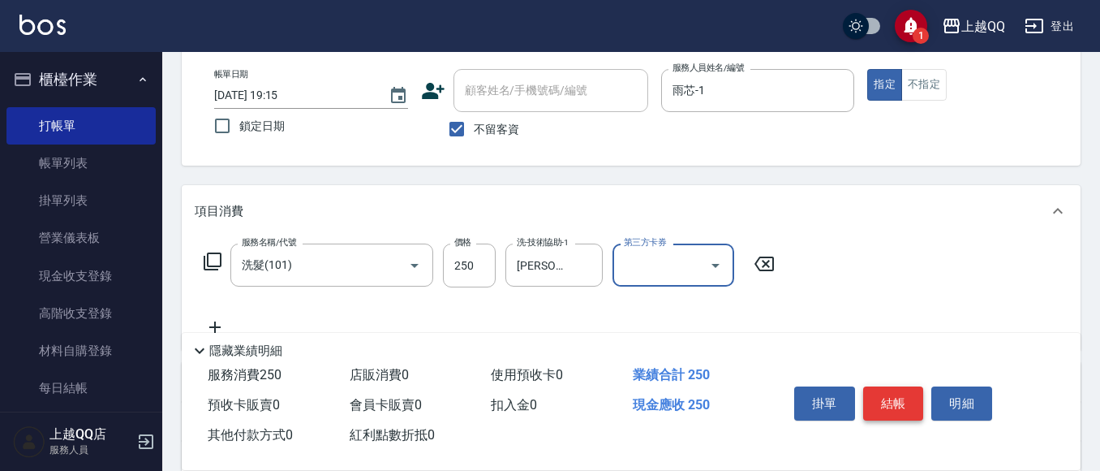
click at [882, 407] on button "結帳" at bounding box center [893, 403] width 61 height 34
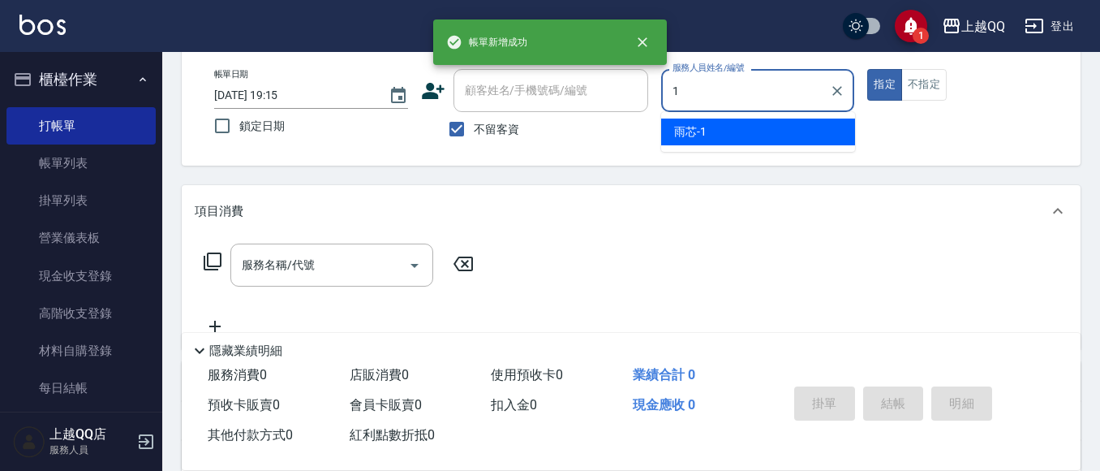
type input "雨芯-1"
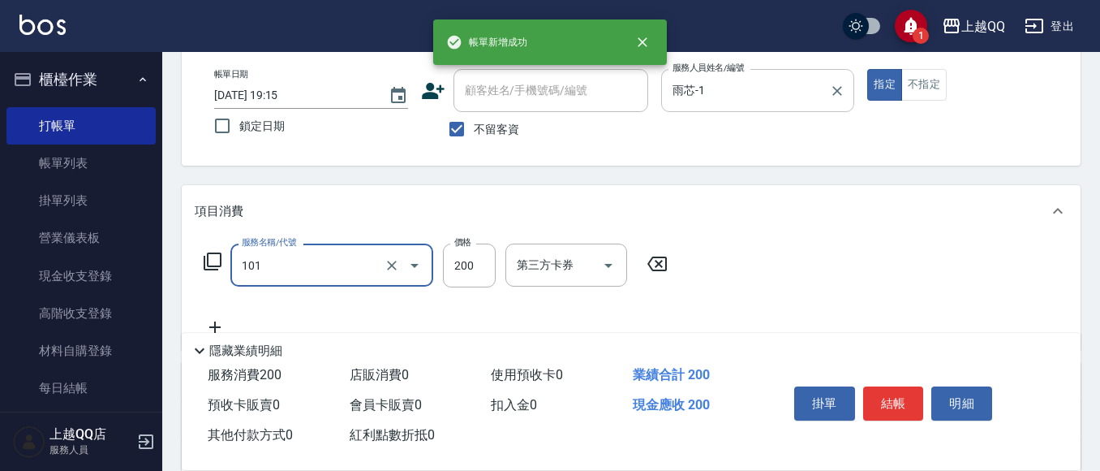
type input "洗髮(101)"
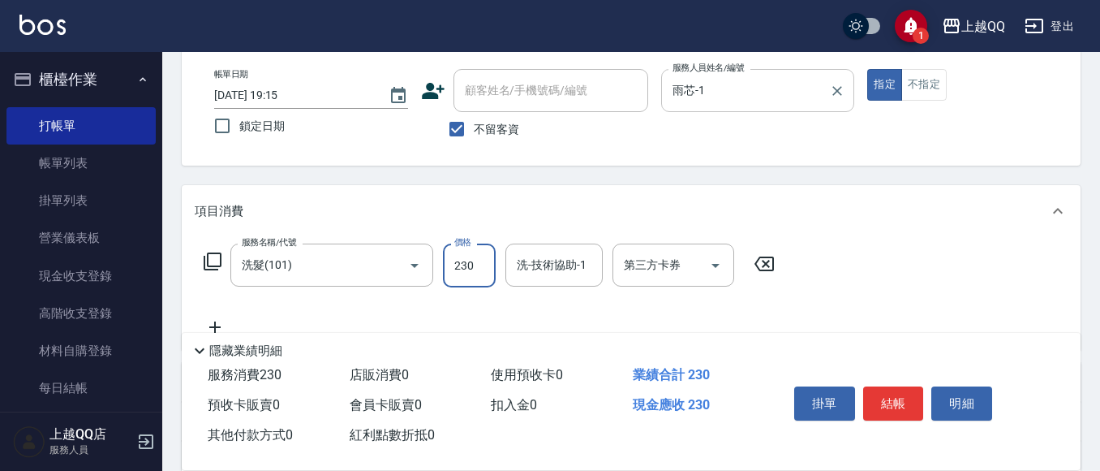
type input "230"
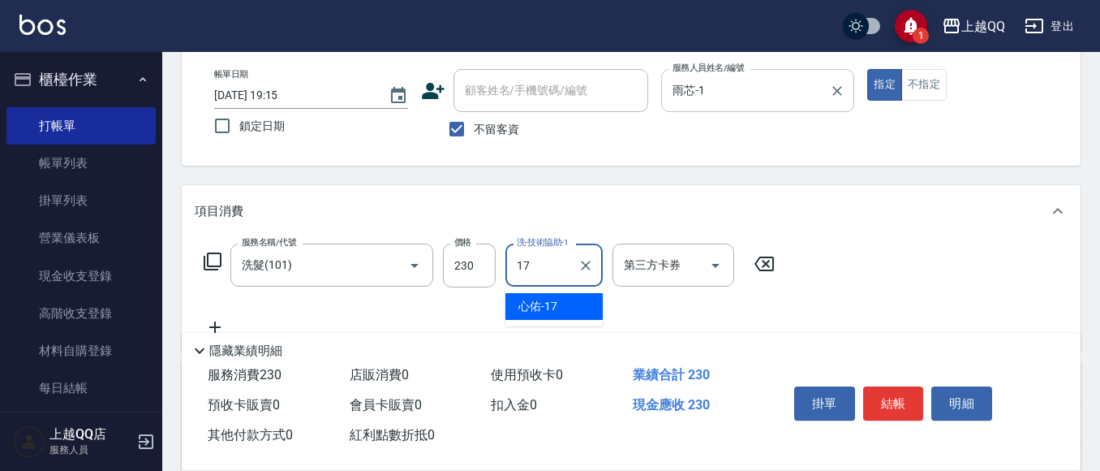
type input "心佑-17"
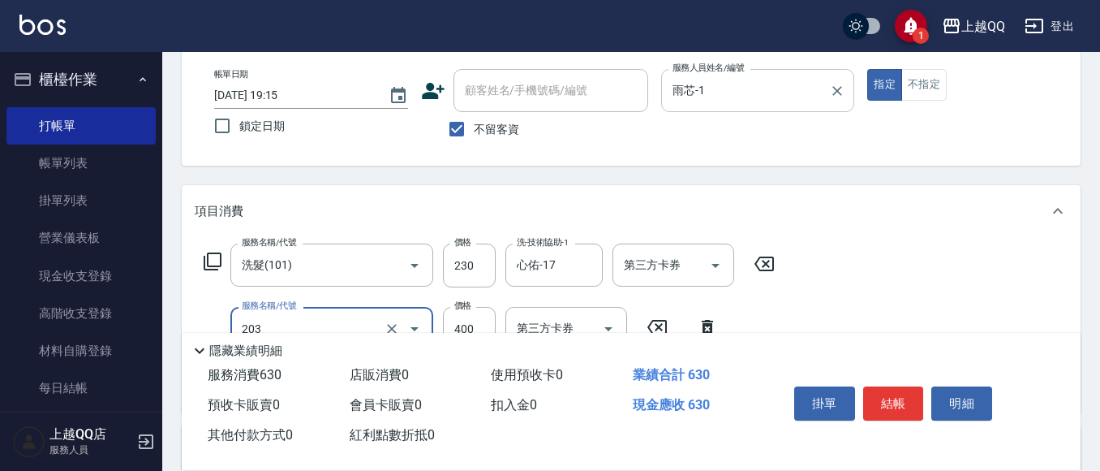
type input "指定單剪(203)"
type input "300"
click at [902, 386] on button "結帳" at bounding box center [893, 403] width 61 height 34
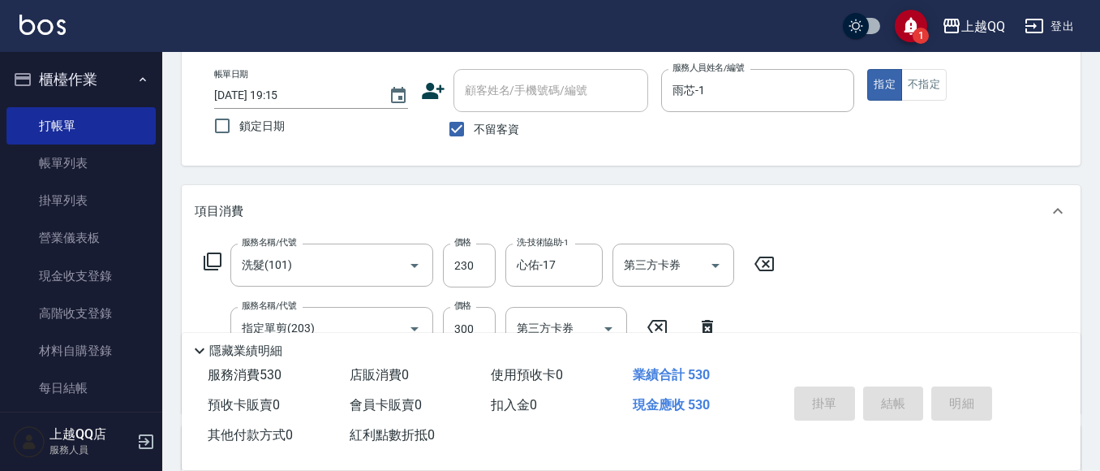
type input "2025/09/17 19:16"
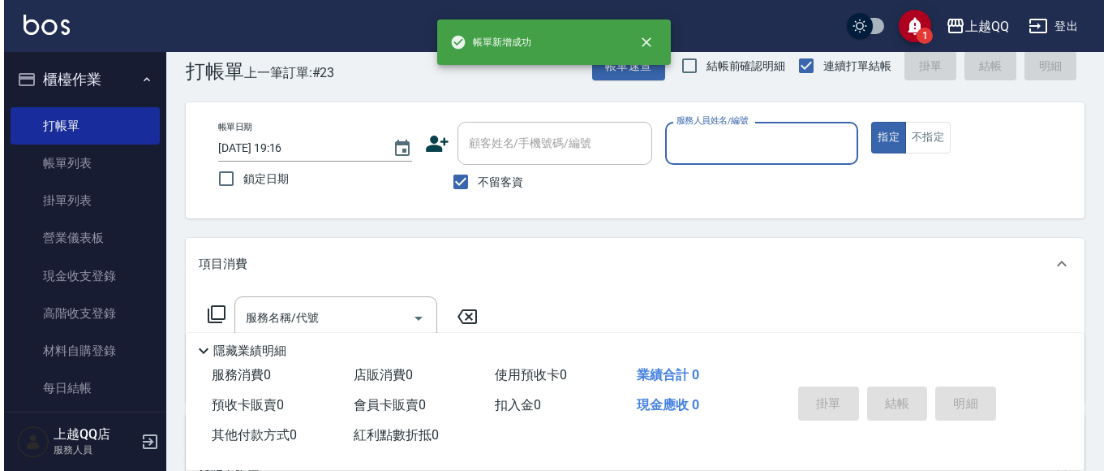
scroll to position [0, 0]
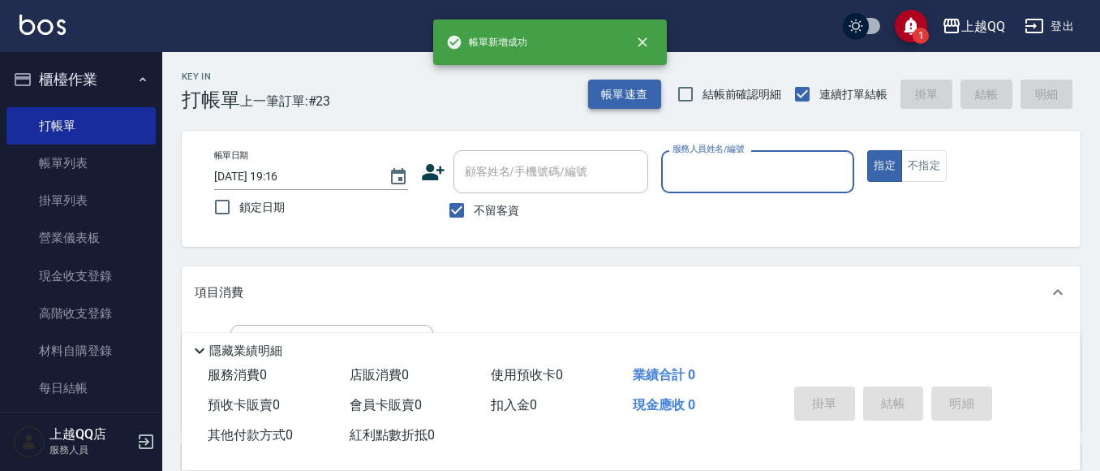
click at [650, 103] on button "帳單速查" at bounding box center [624, 95] width 73 height 30
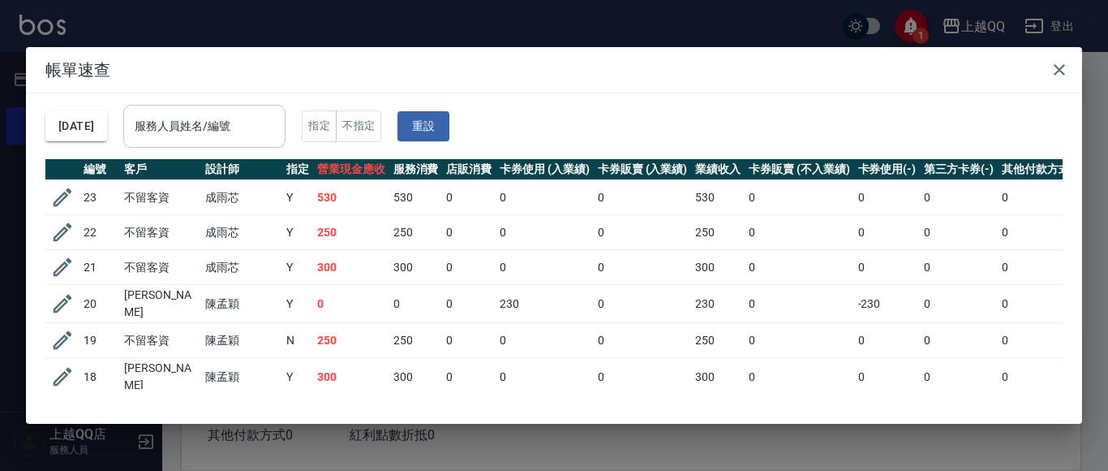
drag, startPoint x: 176, startPoint y: 121, endPoint x: 190, endPoint y: 128, distance: 15.6
click at [182, 123] on input "服務人員姓名/編號" at bounding box center [205, 126] width 148 height 28
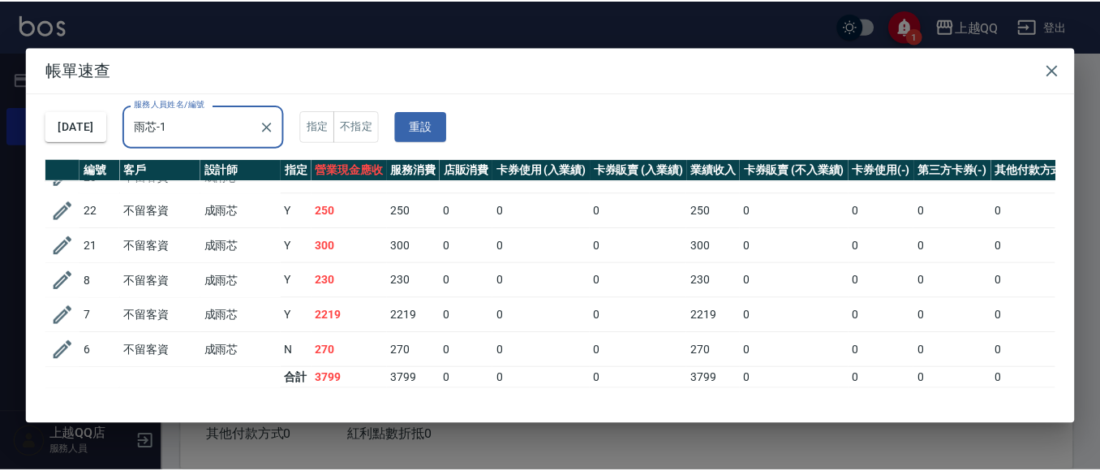
scroll to position [36, 0]
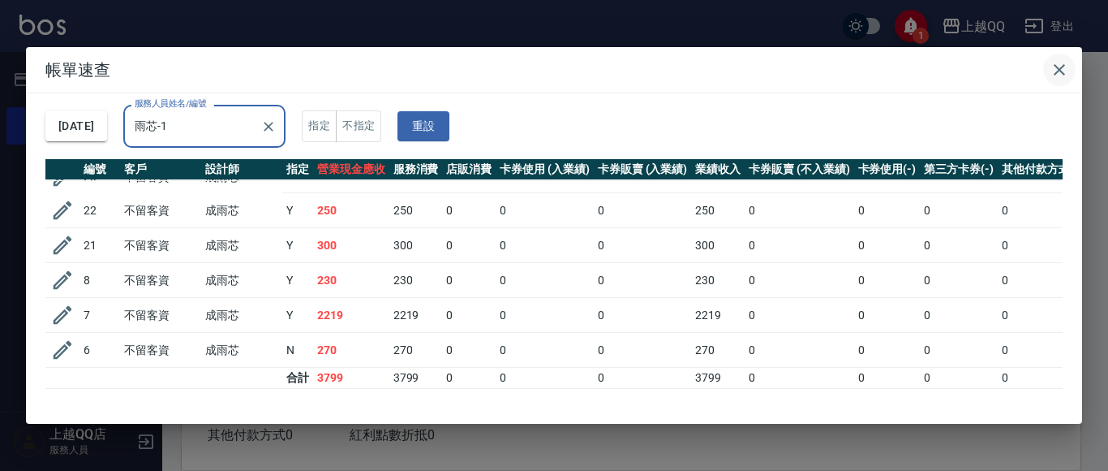
type input "雨芯-1"
click at [1063, 54] on button "button" at bounding box center [1060, 70] width 32 height 32
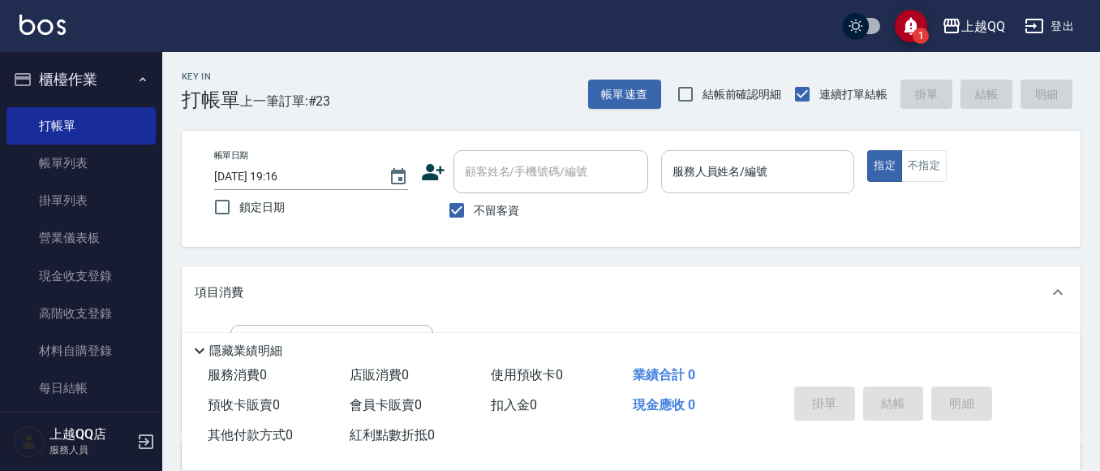
click at [729, 152] on div "服務人員姓名/編號" at bounding box center [758, 171] width 194 height 43
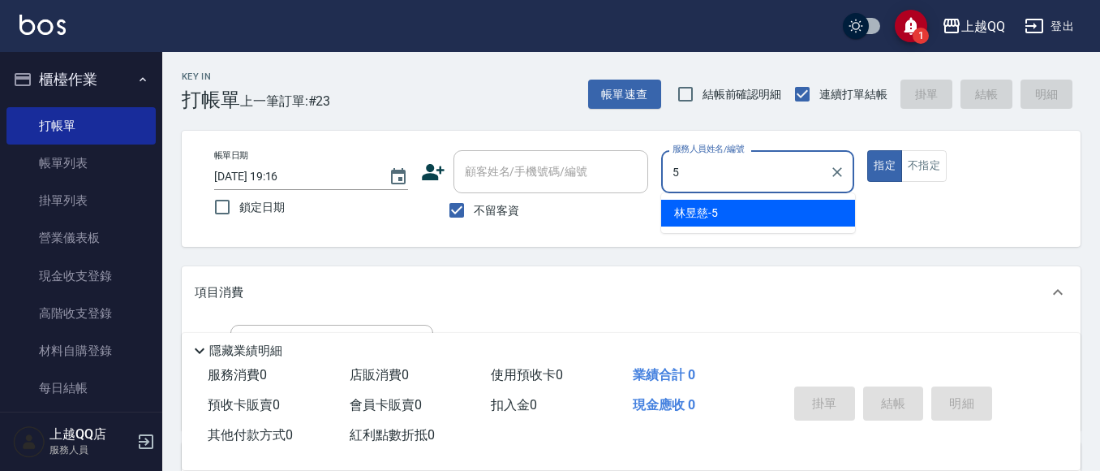
type input "林昱慈-5"
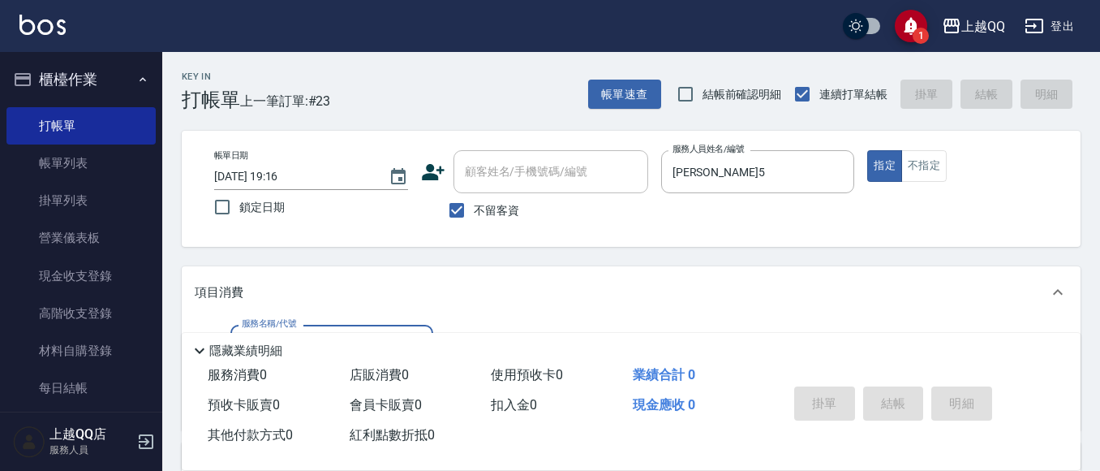
scroll to position [81, 0]
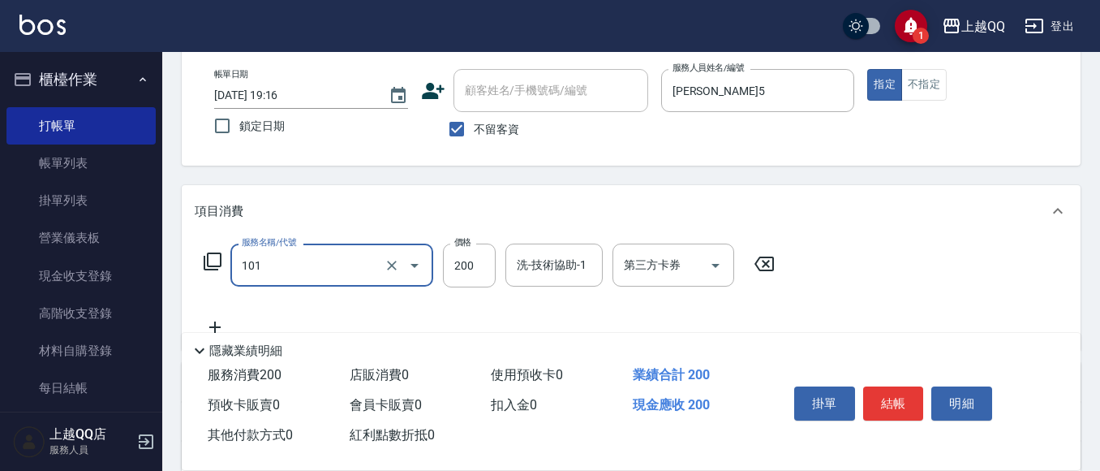
type input "洗髮(101)"
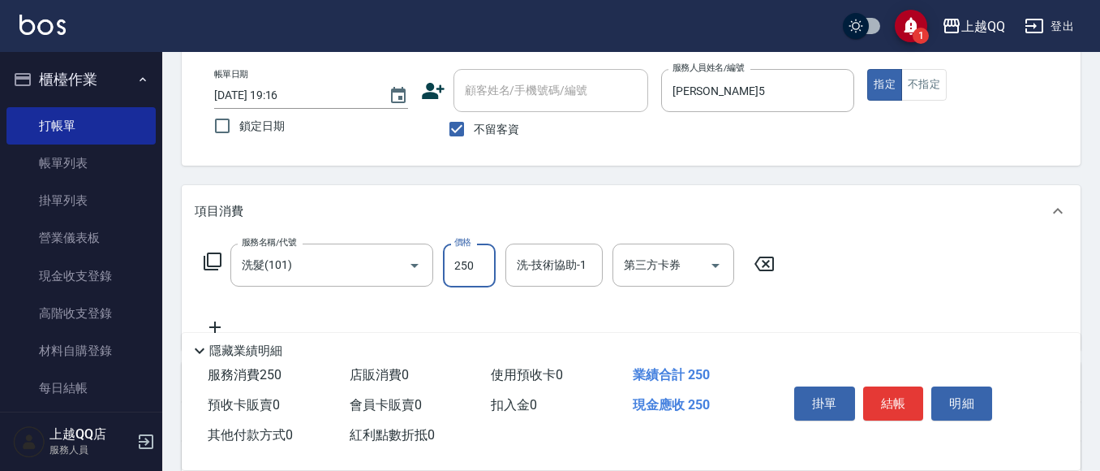
type input "250"
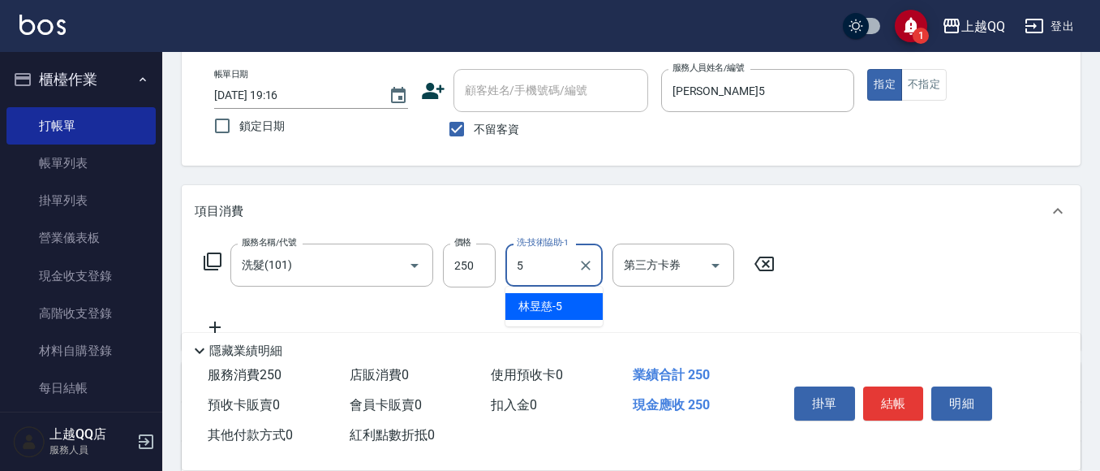
type input "林昱慈-5"
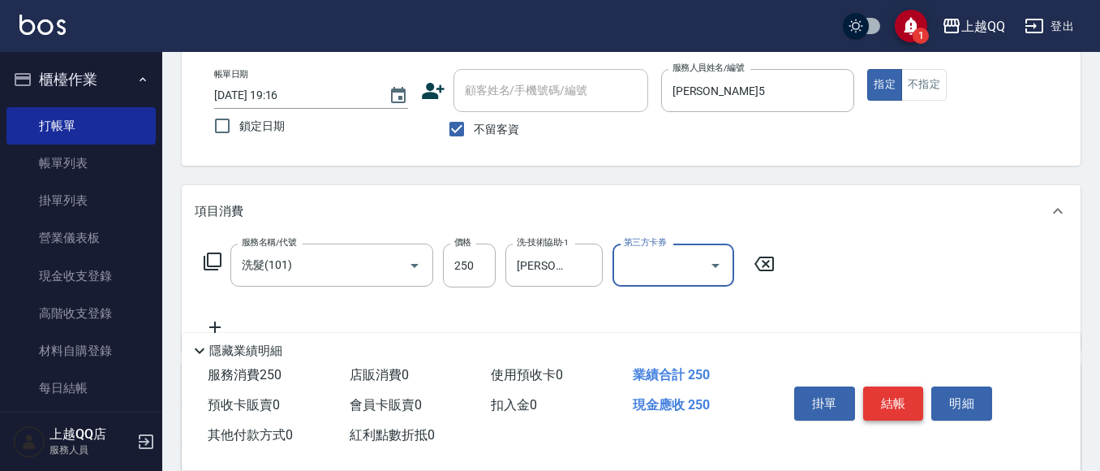
click at [917, 398] on button "結帳" at bounding box center [893, 403] width 61 height 34
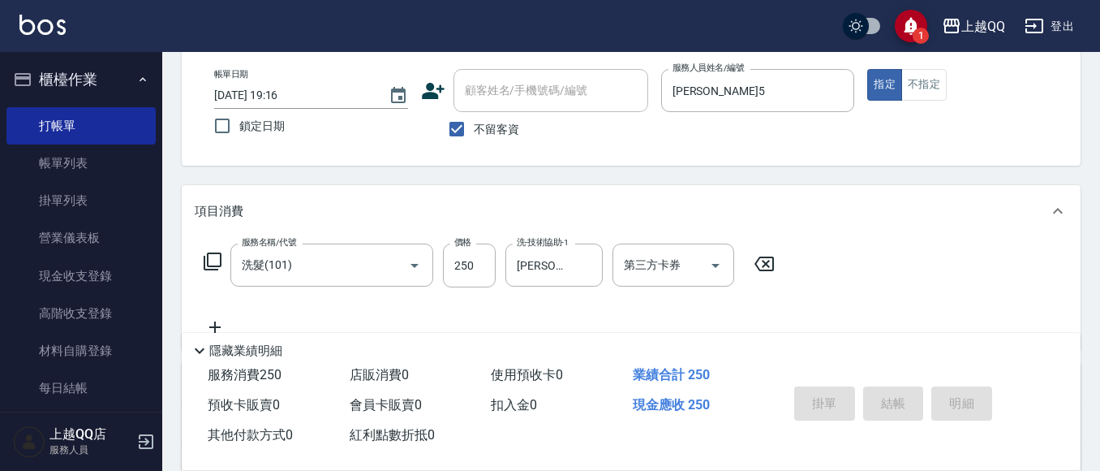
type input "2025/09/17 19:36"
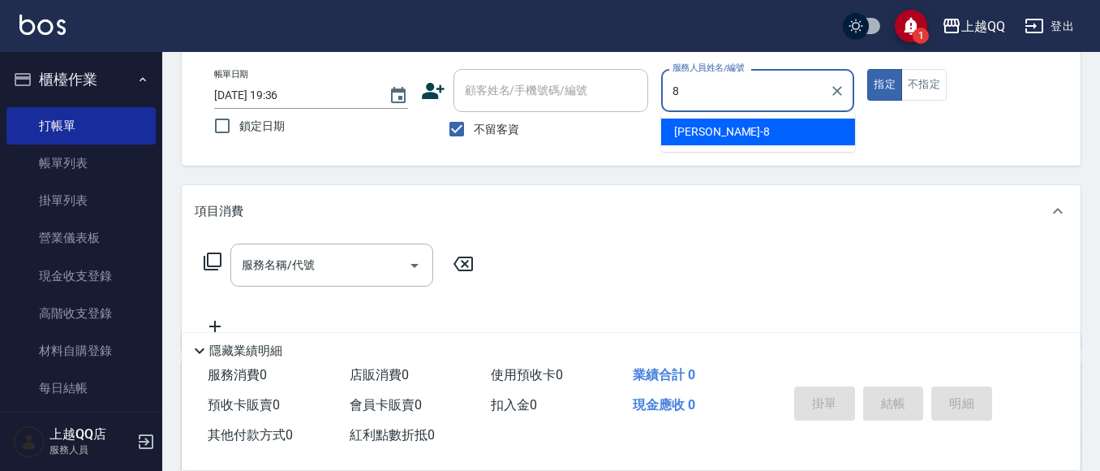
type input "孟穎-8"
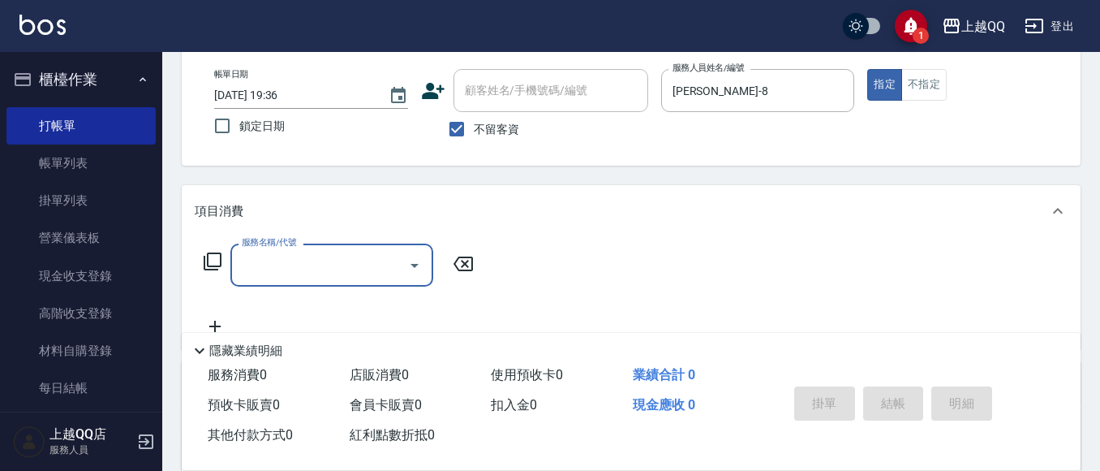
click at [221, 259] on icon at bounding box center [213, 261] width 18 height 18
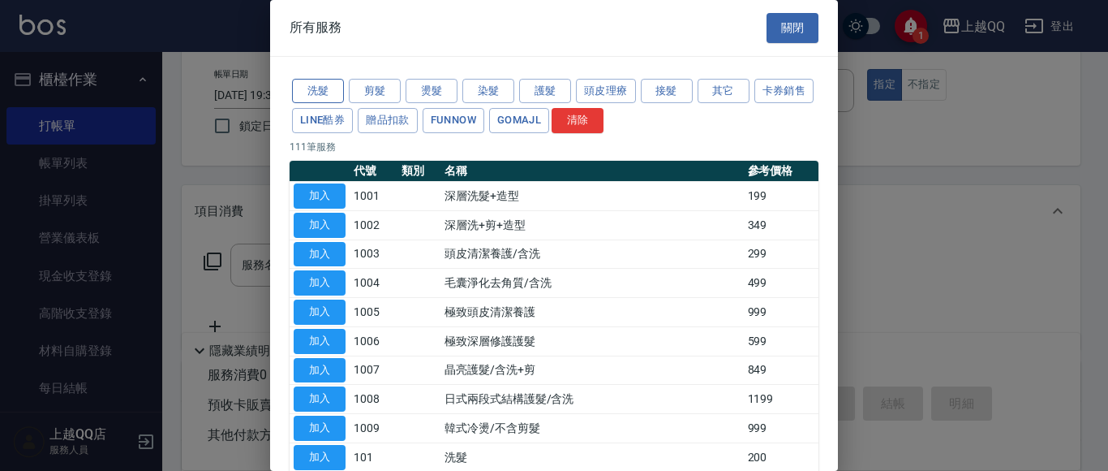
click at [316, 97] on button "洗髮" at bounding box center [318, 91] width 52 height 25
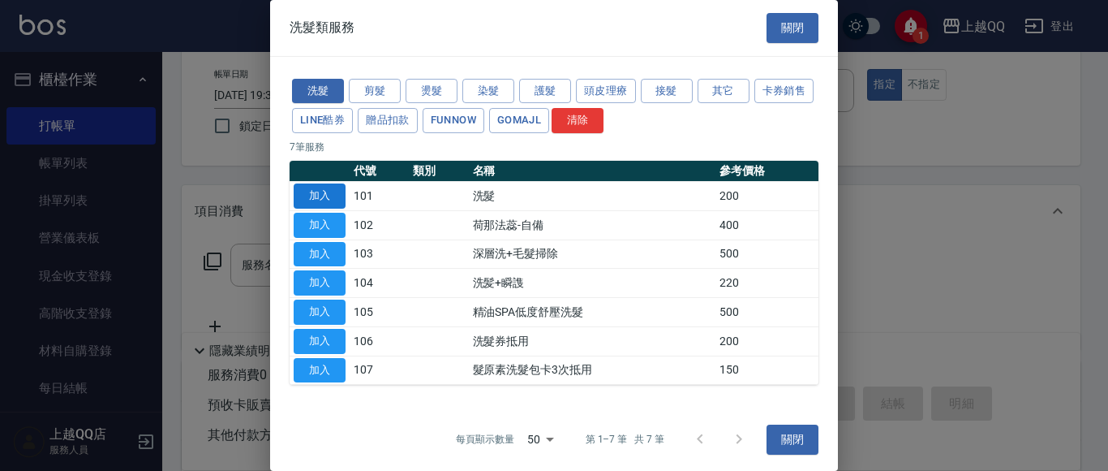
click at [333, 203] on button "加入" at bounding box center [320, 195] width 52 height 25
type input "洗髮(101)"
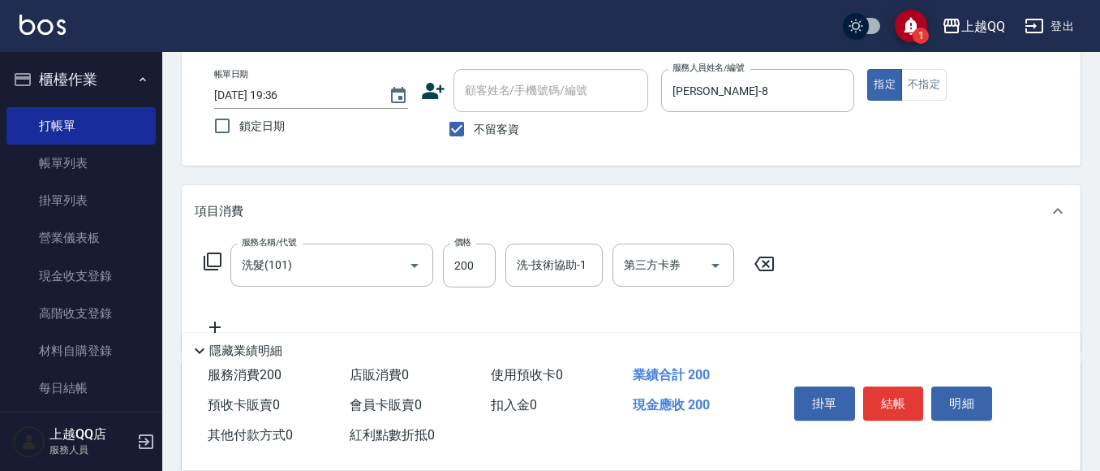
click at [212, 264] on icon at bounding box center [212, 261] width 19 height 19
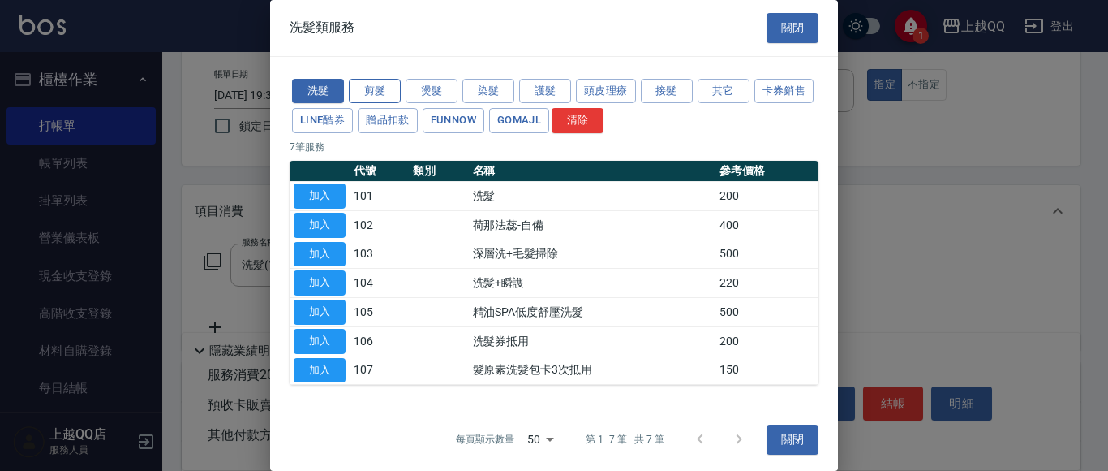
click at [384, 85] on button "剪髮" at bounding box center [375, 91] width 52 height 25
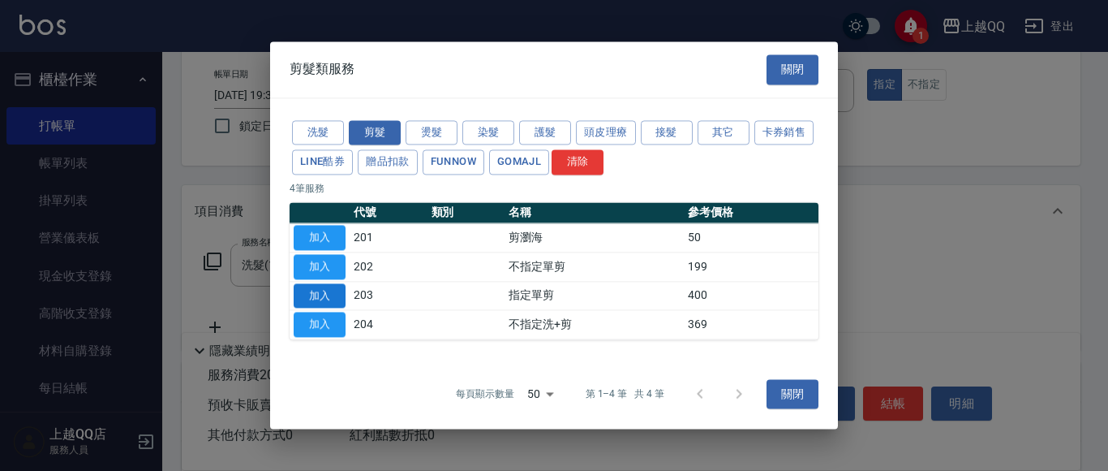
click at [334, 302] on button "加入" at bounding box center [320, 295] width 52 height 25
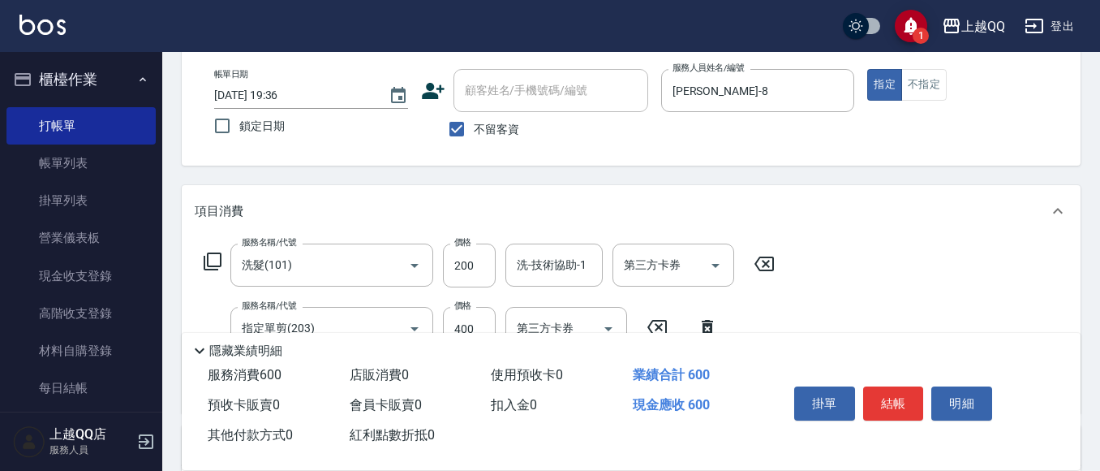
scroll to position [148, 0]
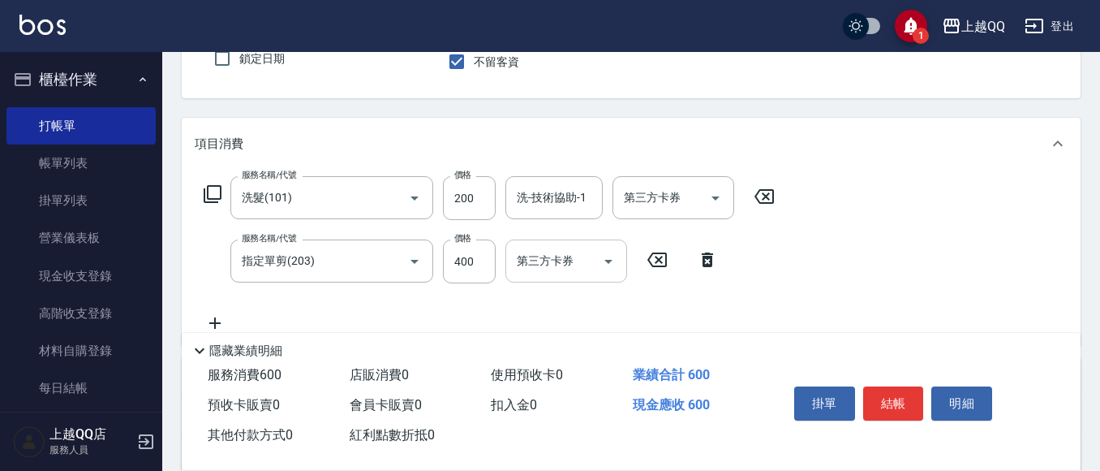
click at [509, 264] on div "第三方卡券" at bounding box center [567, 260] width 122 height 43
click at [488, 260] on input "400" at bounding box center [469, 261] width 53 height 44
type input "280"
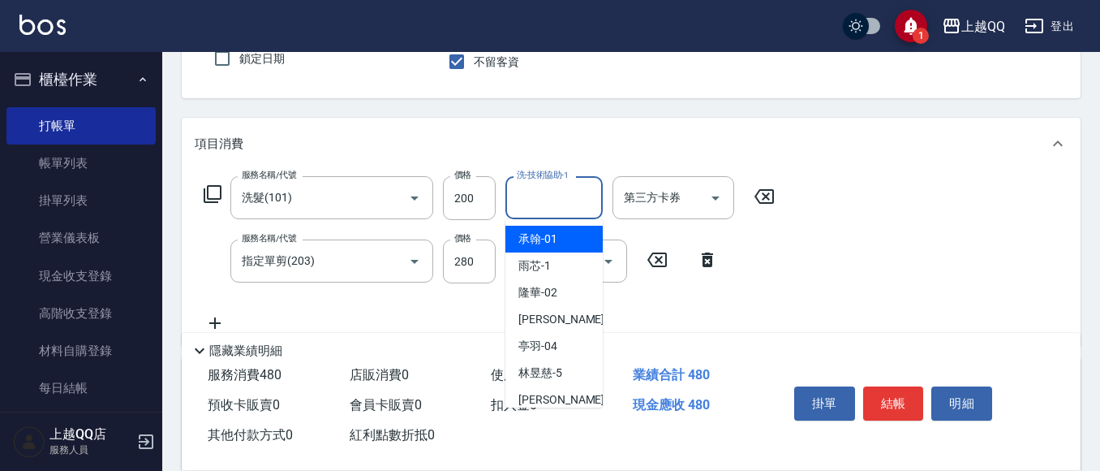
click at [592, 199] on input "洗-技術協助-1" at bounding box center [554, 197] width 83 height 28
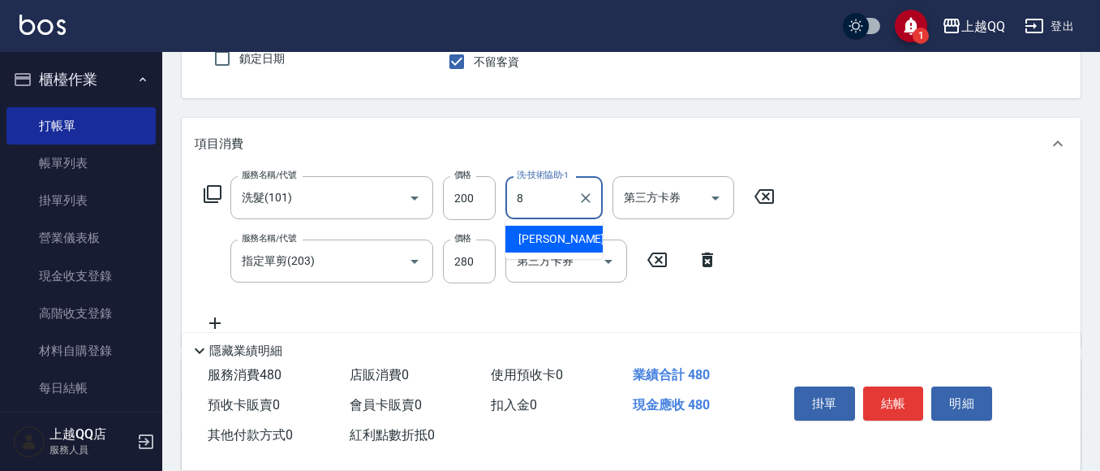
click at [555, 239] on div "孟穎 -8" at bounding box center [554, 239] width 97 height 27
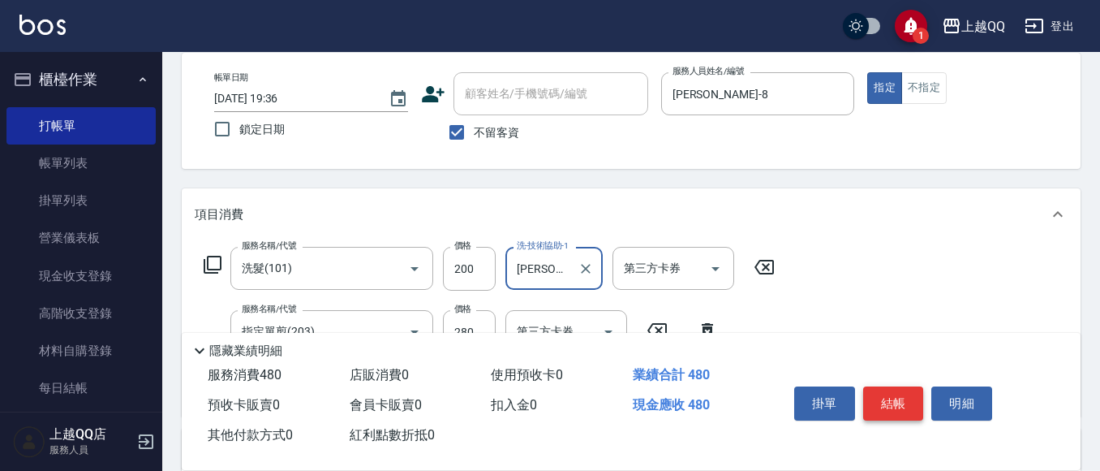
type input "孟穎-8"
click at [898, 397] on button "結帳" at bounding box center [893, 403] width 61 height 34
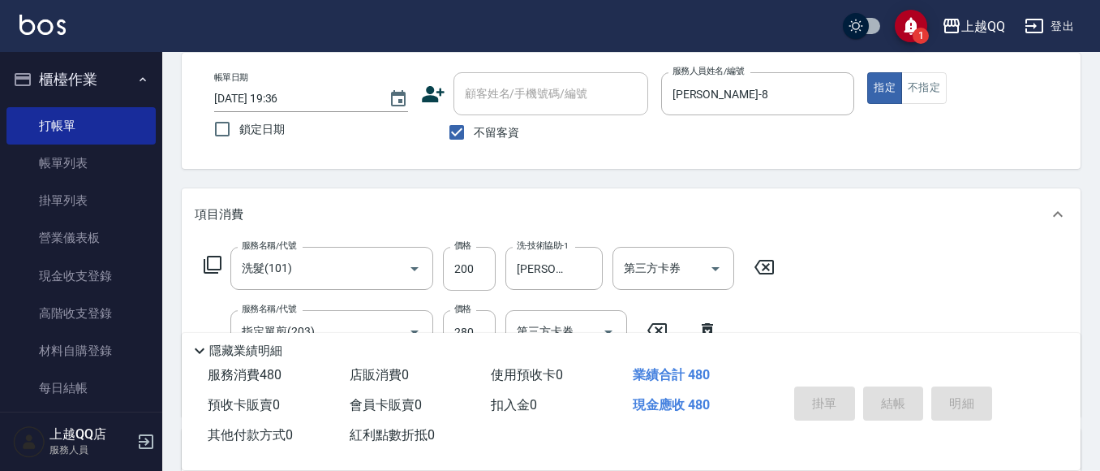
type input "2025/09/17 19:38"
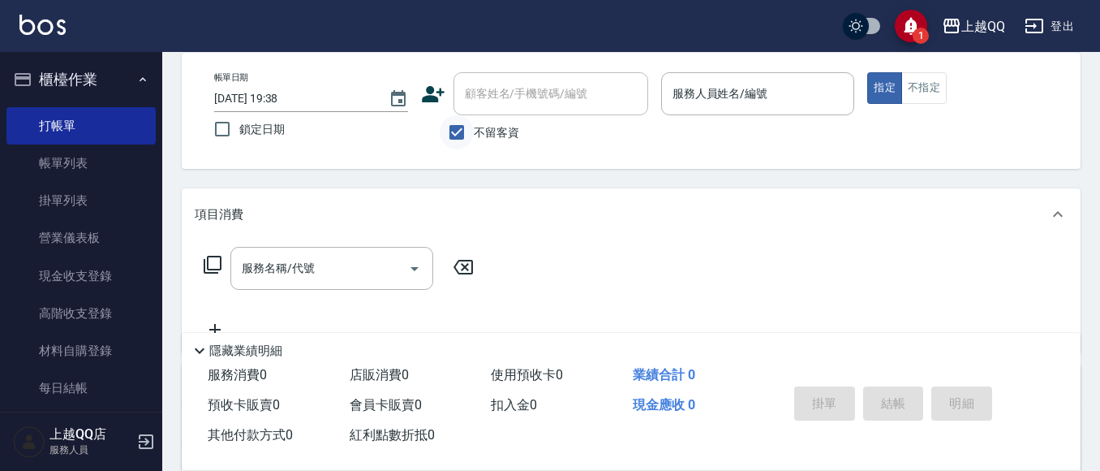
click at [463, 136] on input "不留客資" at bounding box center [457, 132] width 34 height 34
checkbox input "false"
click at [466, 86] on div "顧客姓名/手機號碼/編號 顧客姓名/手機號碼/編號" at bounding box center [551, 93] width 195 height 43
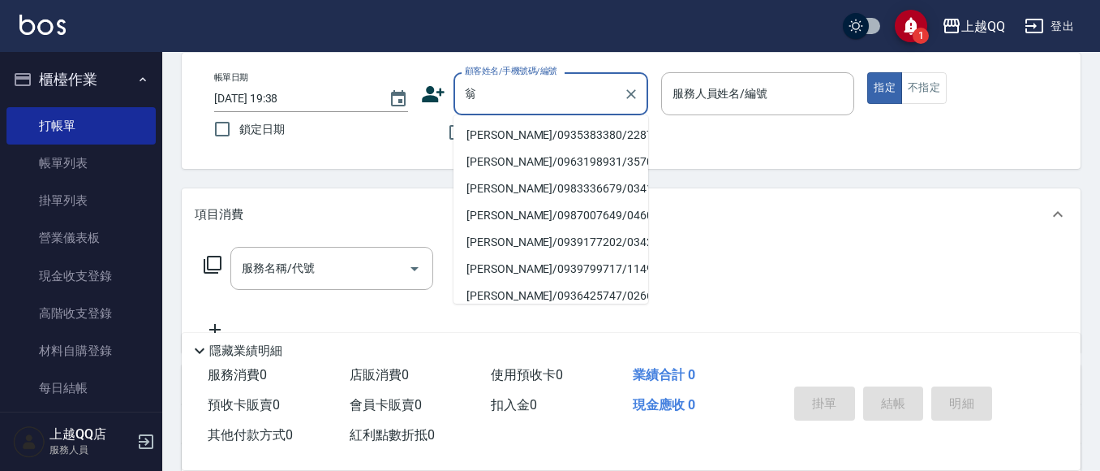
click at [479, 127] on li "翁燕萍/0935383380/2287" at bounding box center [551, 135] width 195 height 27
type input "翁燕萍/0935383380/2287"
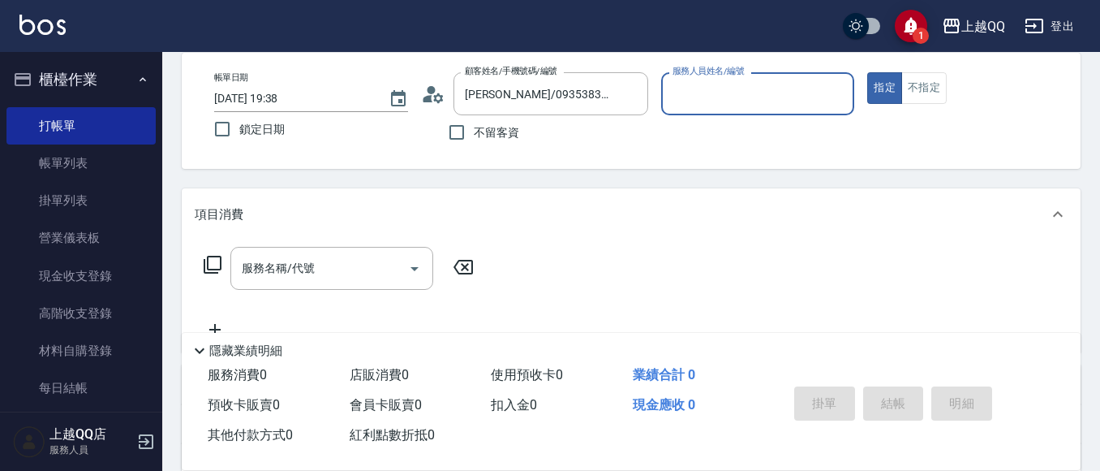
type input "佩怡-3"
click at [844, 95] on icon "Clear" at bounding box center [837, 94] width 16 height 16
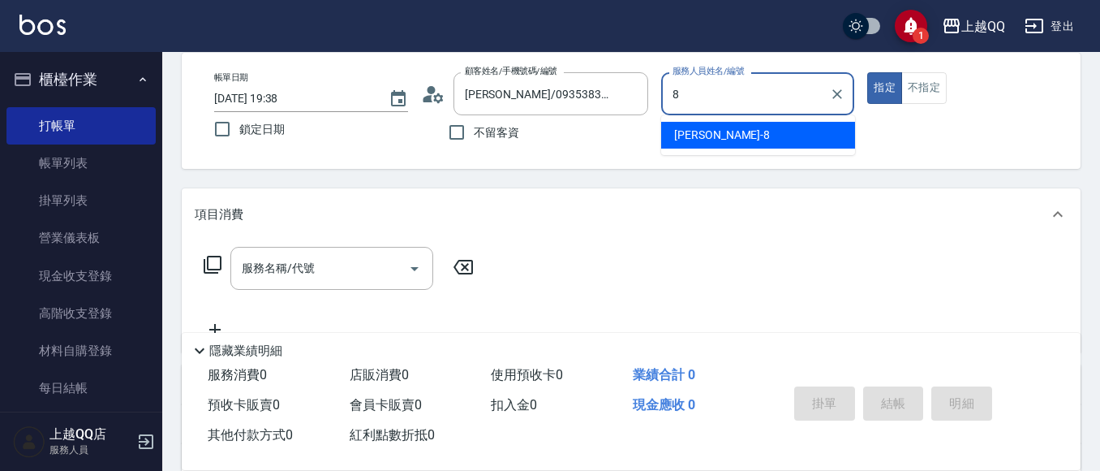
click at [791, 137] on div "孟穎 -8" at bounding box center [758, 135] width 194 height 27
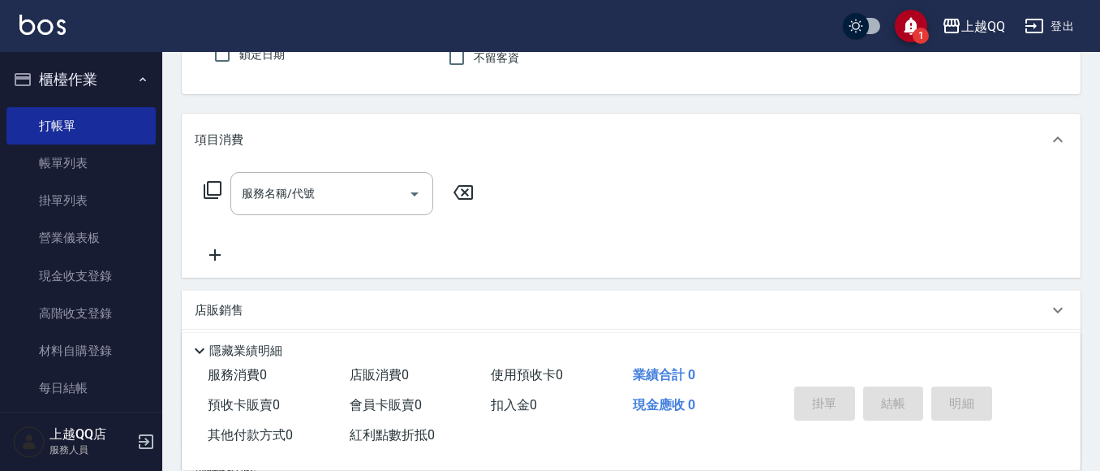
scroll to position [101, 0]
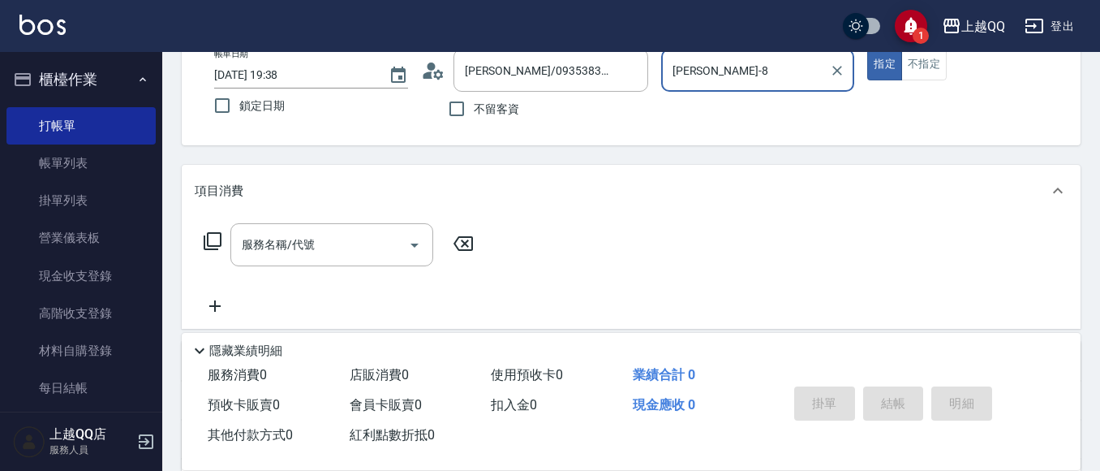
type input "孟穎-8"
click at [205, 240] on icon at bounding box center [213, 241] width 18 height 18
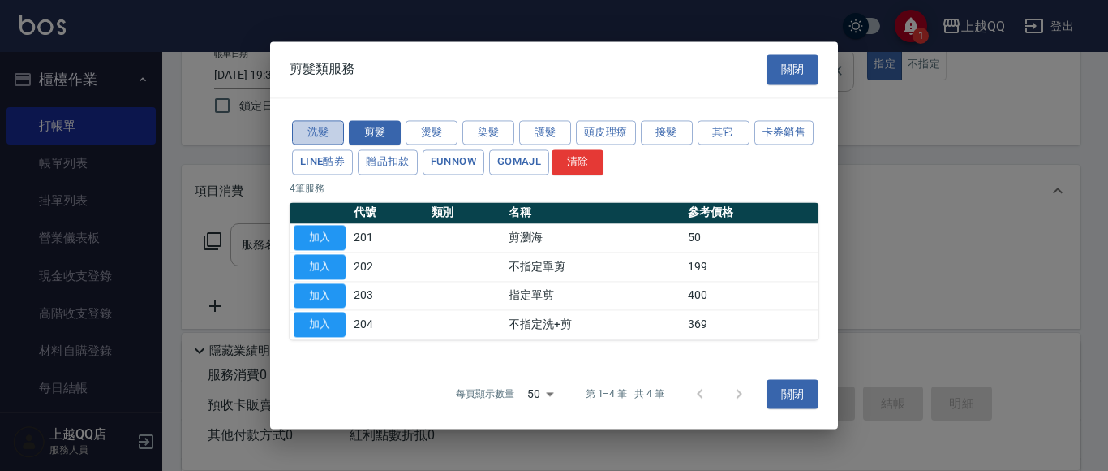
click at [307, 129] on button "洗髮" at bounding box center [318, 132] width 52 height 25
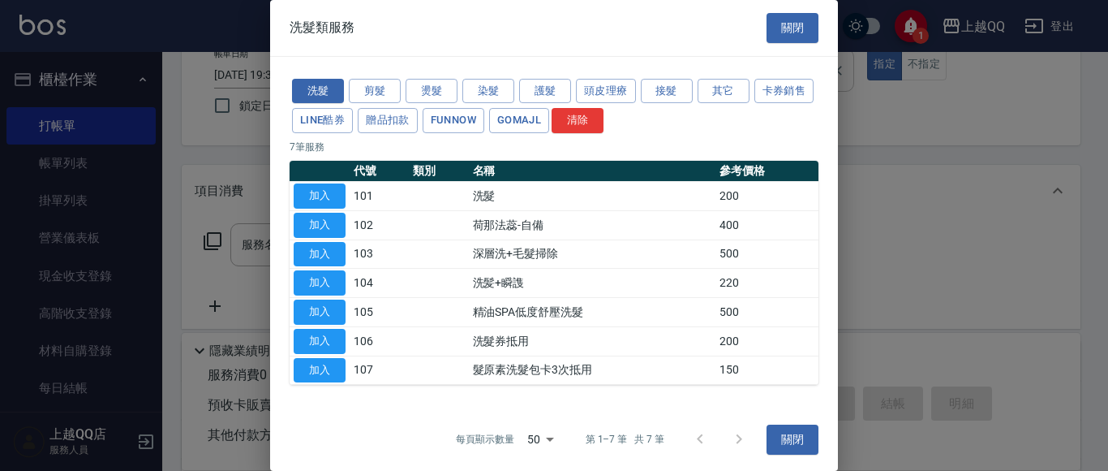
click at [316, 191] on button "加入" at bounding box center [320, 195] width 52 height 25
type input "洗髮(101)"
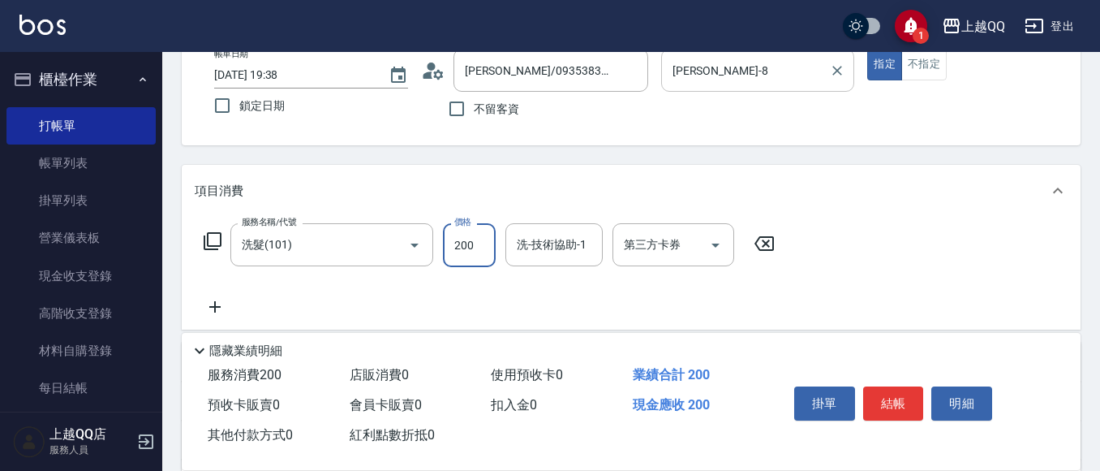
click at [471, 250] on input "200" at bounding box center [469, 245] width 53 height 44
type input "230"
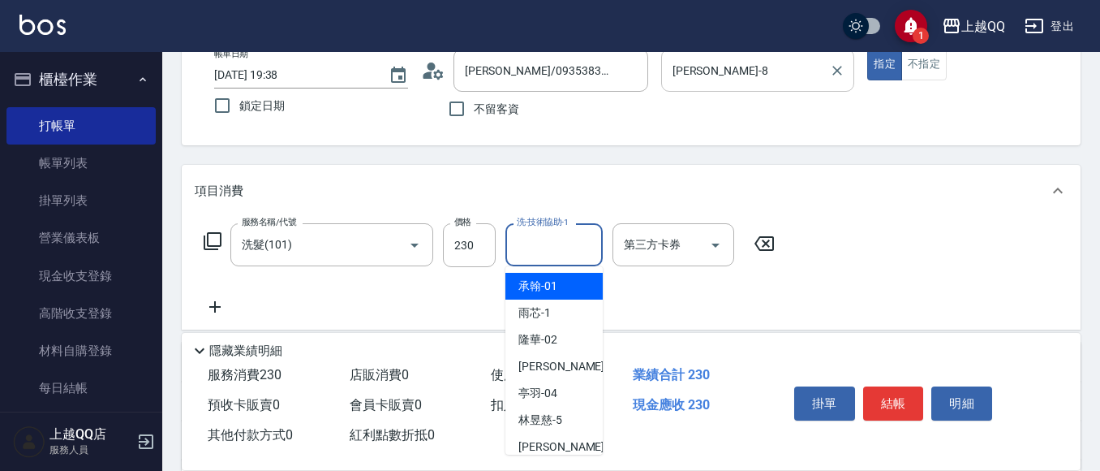
click at [544, 252] on input "洗-技術協助-1" at bounding box center [554, 244] width 83 height 28
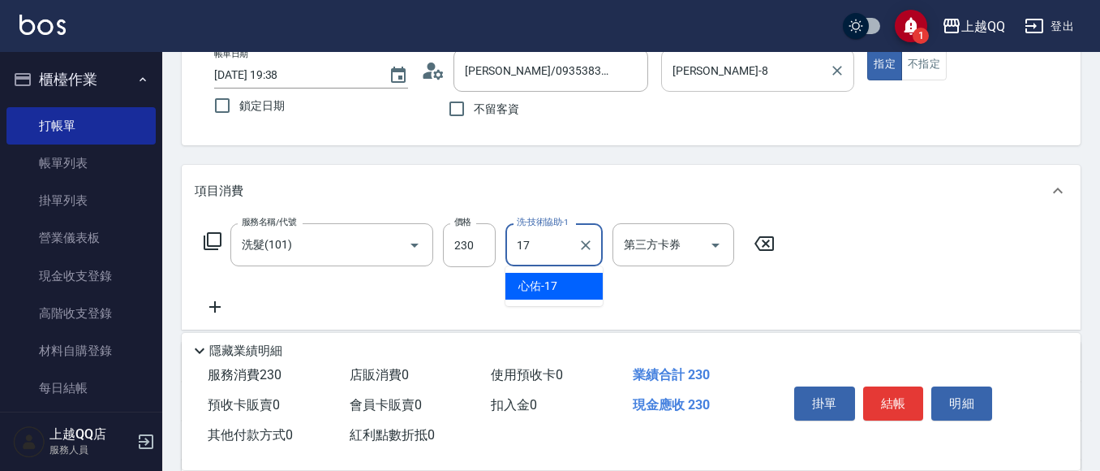
click at [557, 286] on div "心佑 -17" at bounding box center [554, 286] width 97 height 27
type input "心佑-17"
click at [903, 394] on button "結帳" at bounding box center [893, 403] width 61 height 34
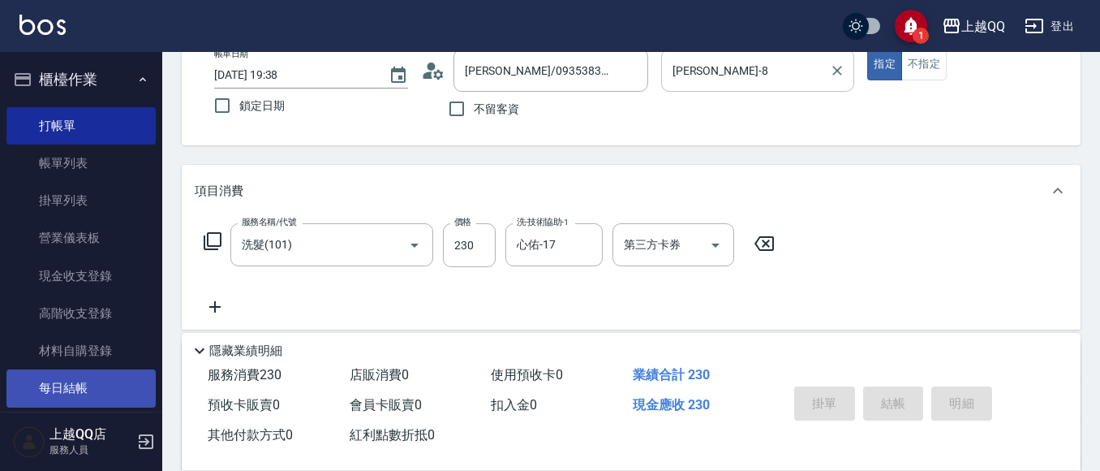
type input "2025/09/17 19:58"
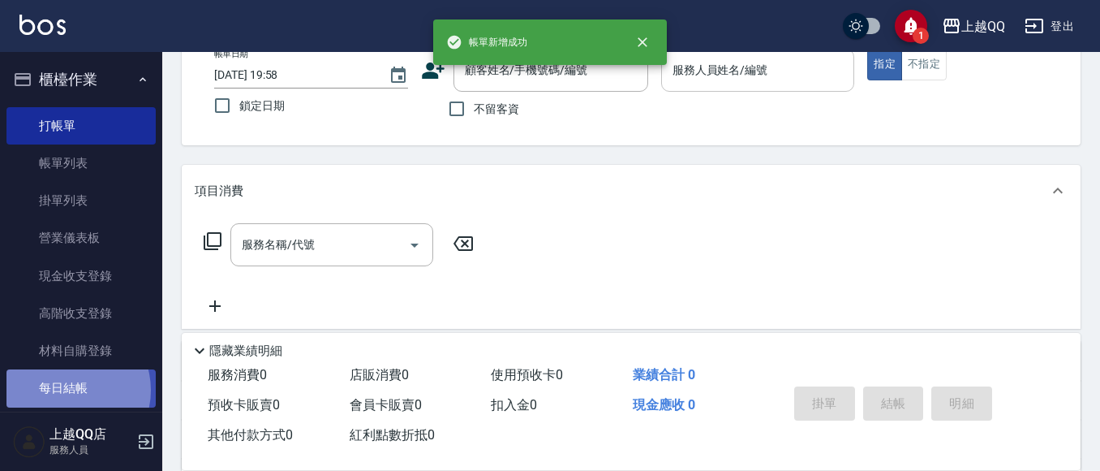
click at [71, 389] on link "每日結帳" at bounding box center [80, 387] width 149 height 37
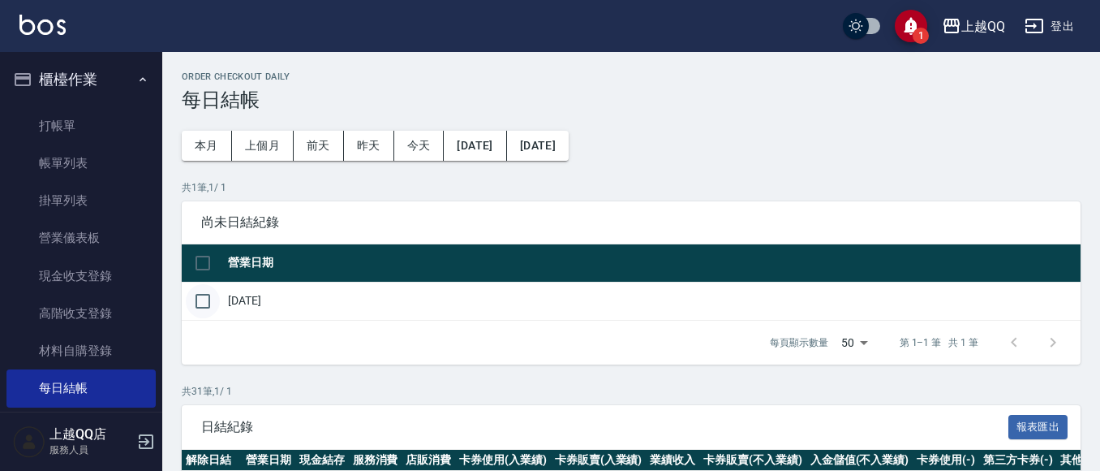
click at [201, 302] on input "checkbox" at bounding box center [203, 301] width 34 height 34
checkbox input "true"
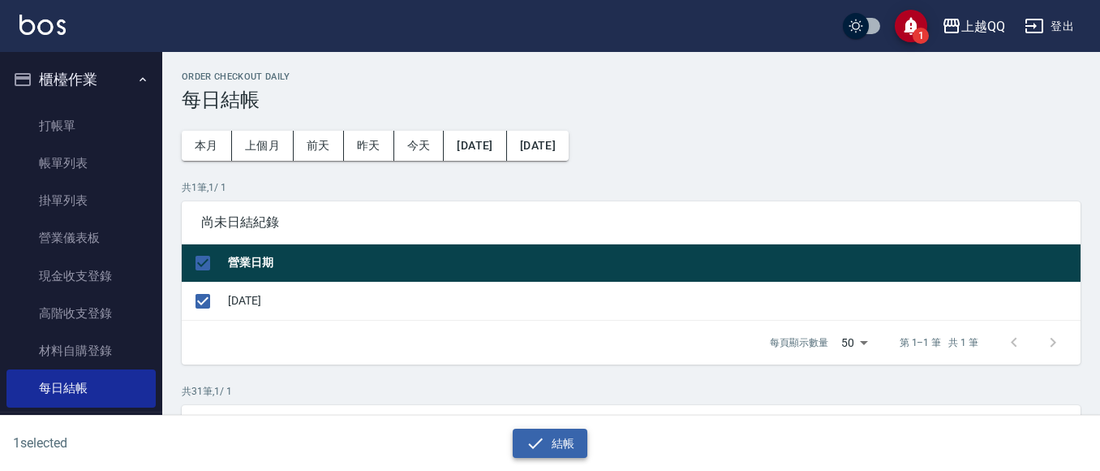
click at [573, 456] on button "結帳" at bounding box center [550, 443] width 75 height 30
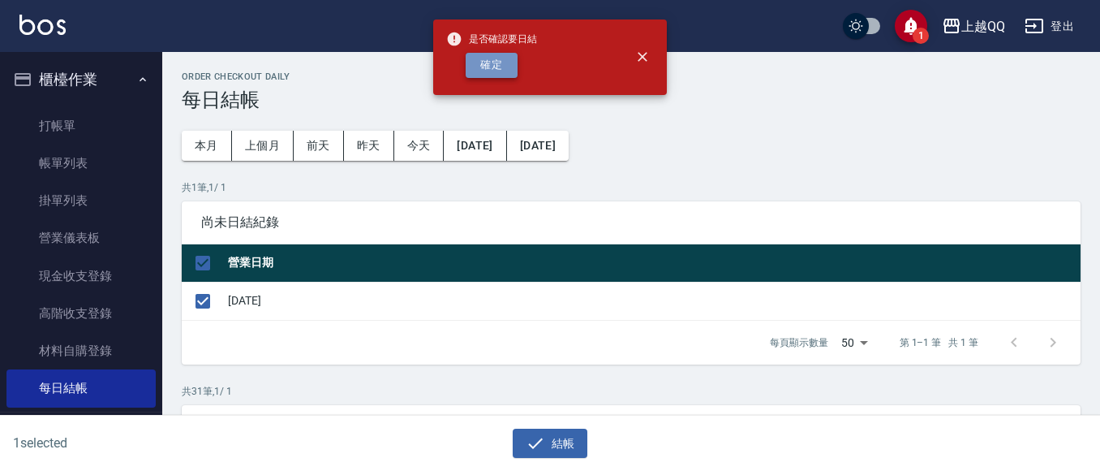
click at [480, 59] on button "確定" at bounding box center [492, 65] width 52 height 25
checkbox input "false"
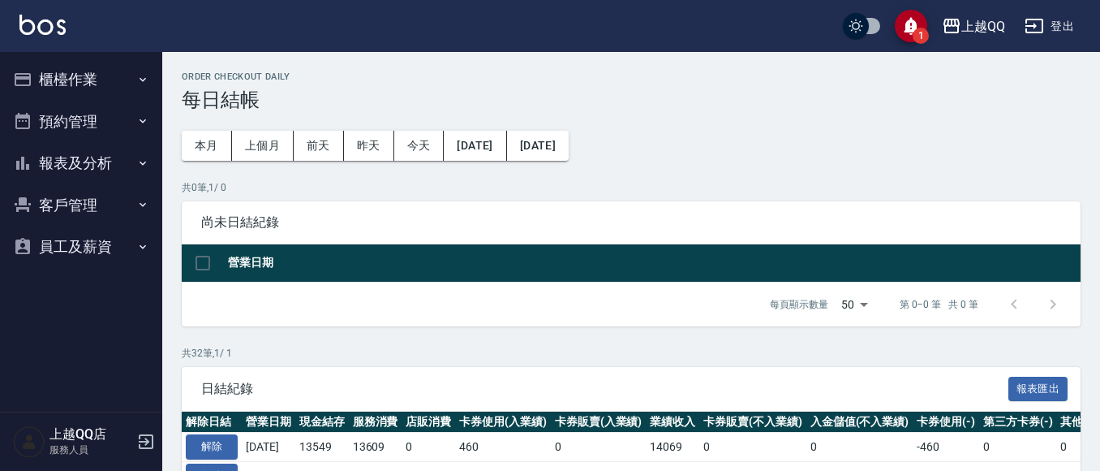
click at [67, 166] on button "報表及分析" at bounding box center [80, 163] width 149 height 42
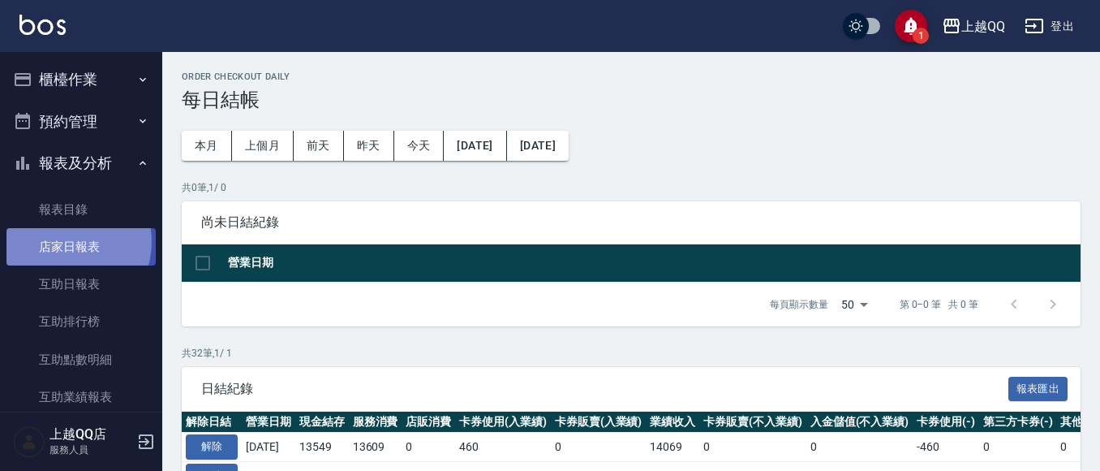
click at [65, 242] on link "店家日報表" at bounding box center [80, 246] width 149 height 37
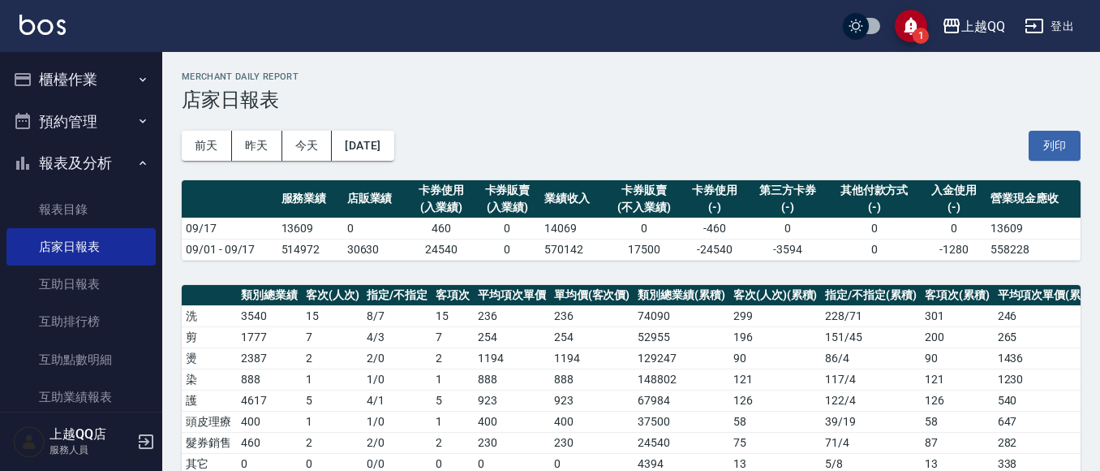
scroll to position [616, 0]
